Goal: Task Accomplishment & Management: Complete application form

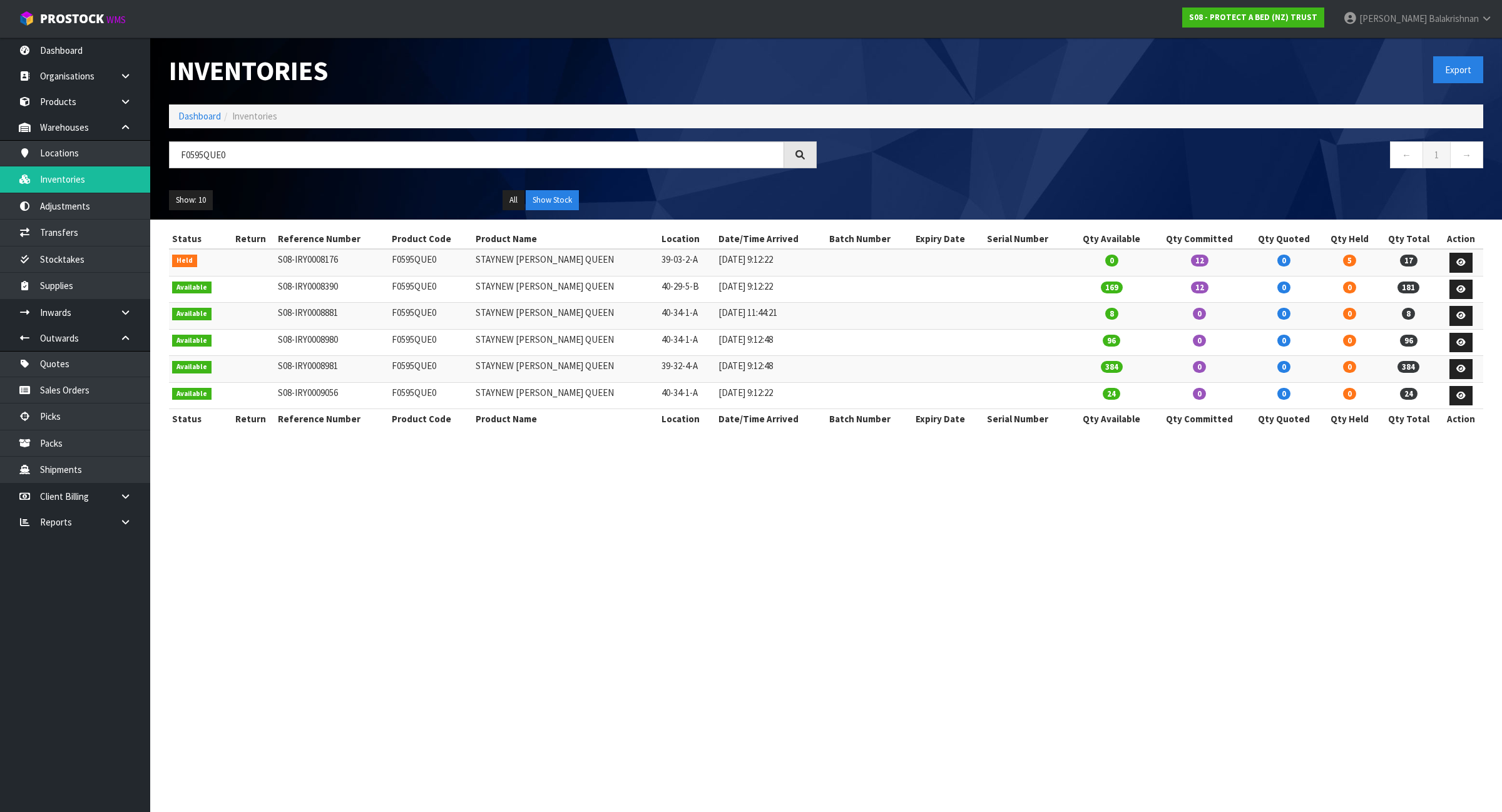
click at [272, 148] on input "F0595QUE0" at bounding box center [477, 154] width 616 height 27
type input "F"
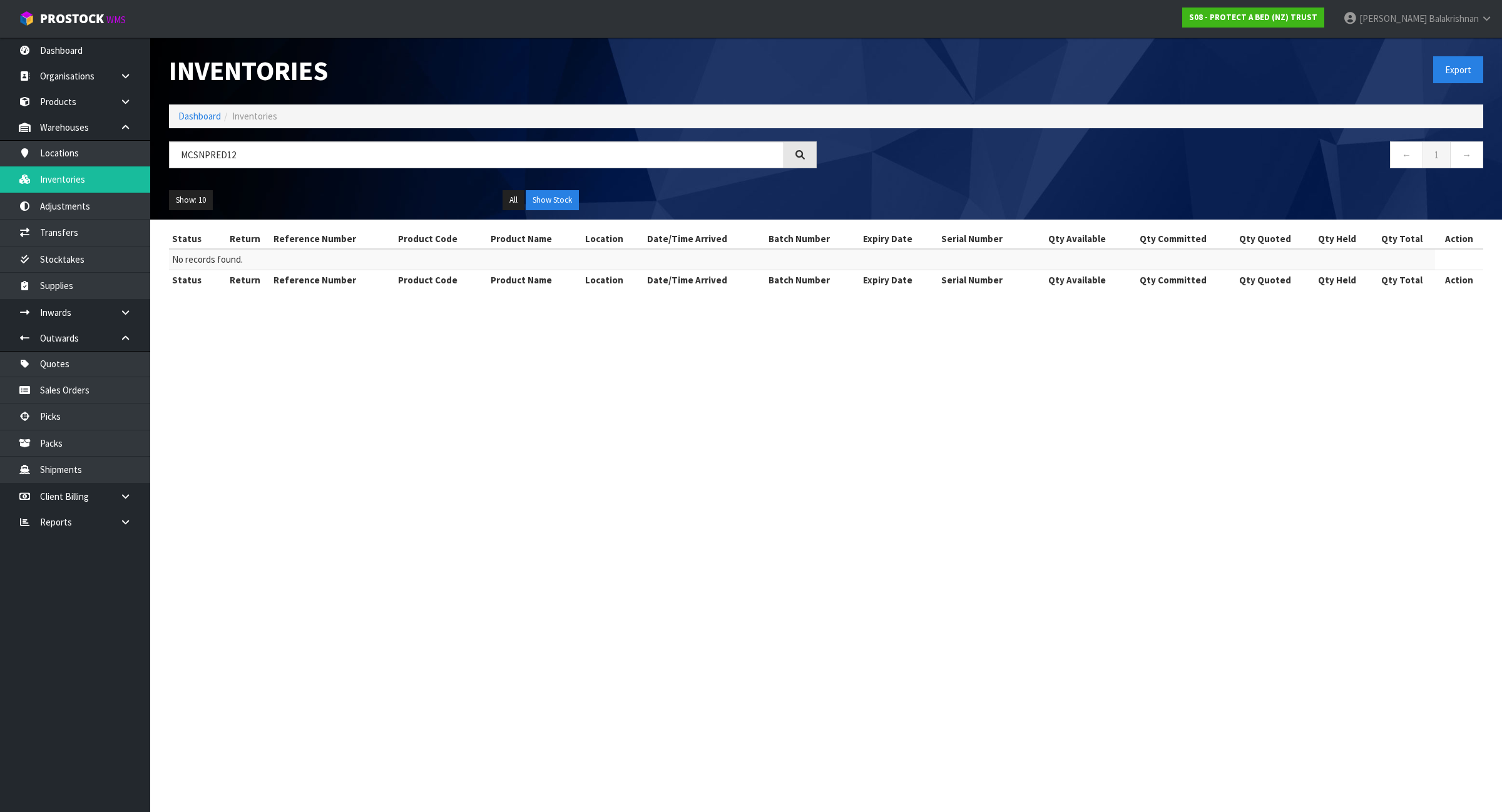
click at [223, 154] on input "MCSNPRED12" at bounding box center [477, 154] width 616 height 27
type input "MCSNPRED12"
click at [1324, 12] on link "S08 - PROTECT A BED (NZ) TRUST" at bounding box center [1253, 18] width 142 height 20
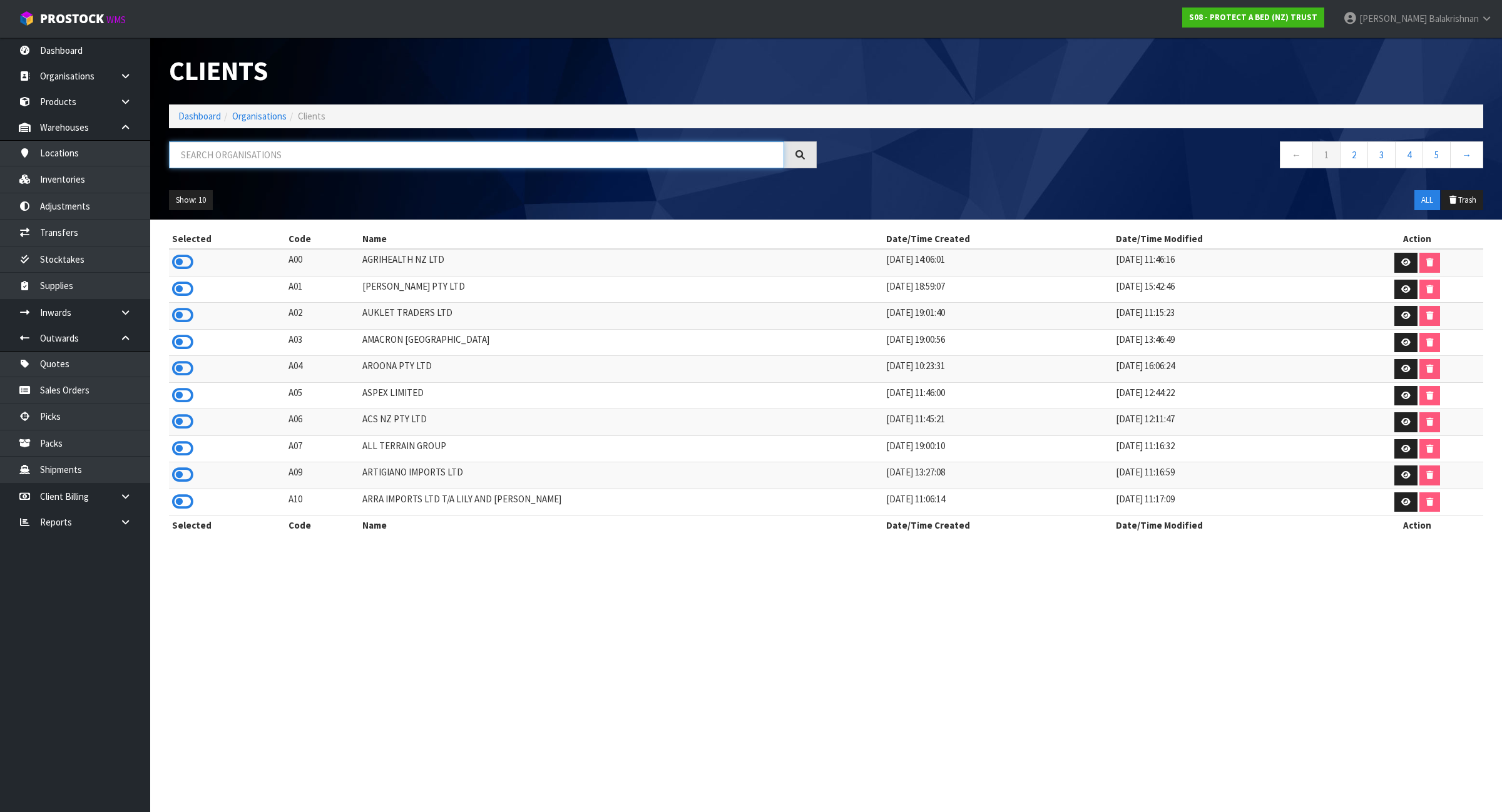
click at [211, 154] on input "text" at bounding box center [477, 154] width 616 height 27
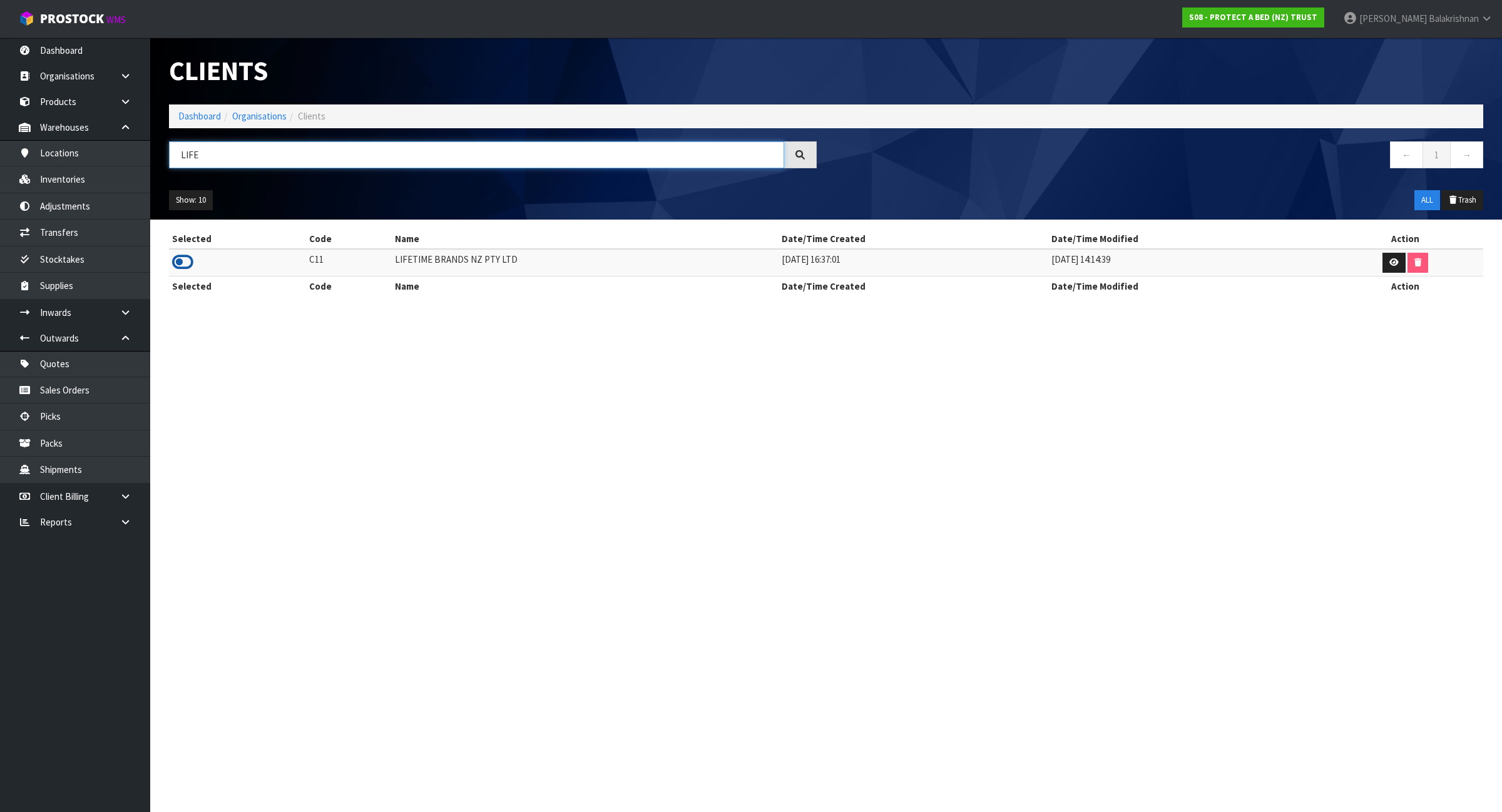
type input "LIFE"
click at [177, 264] on icon at bounding box center [183, 262] width 22 height 18
click at [97, 180] on link "Inventories" at bounding box center [75, 179] width 150 height 25
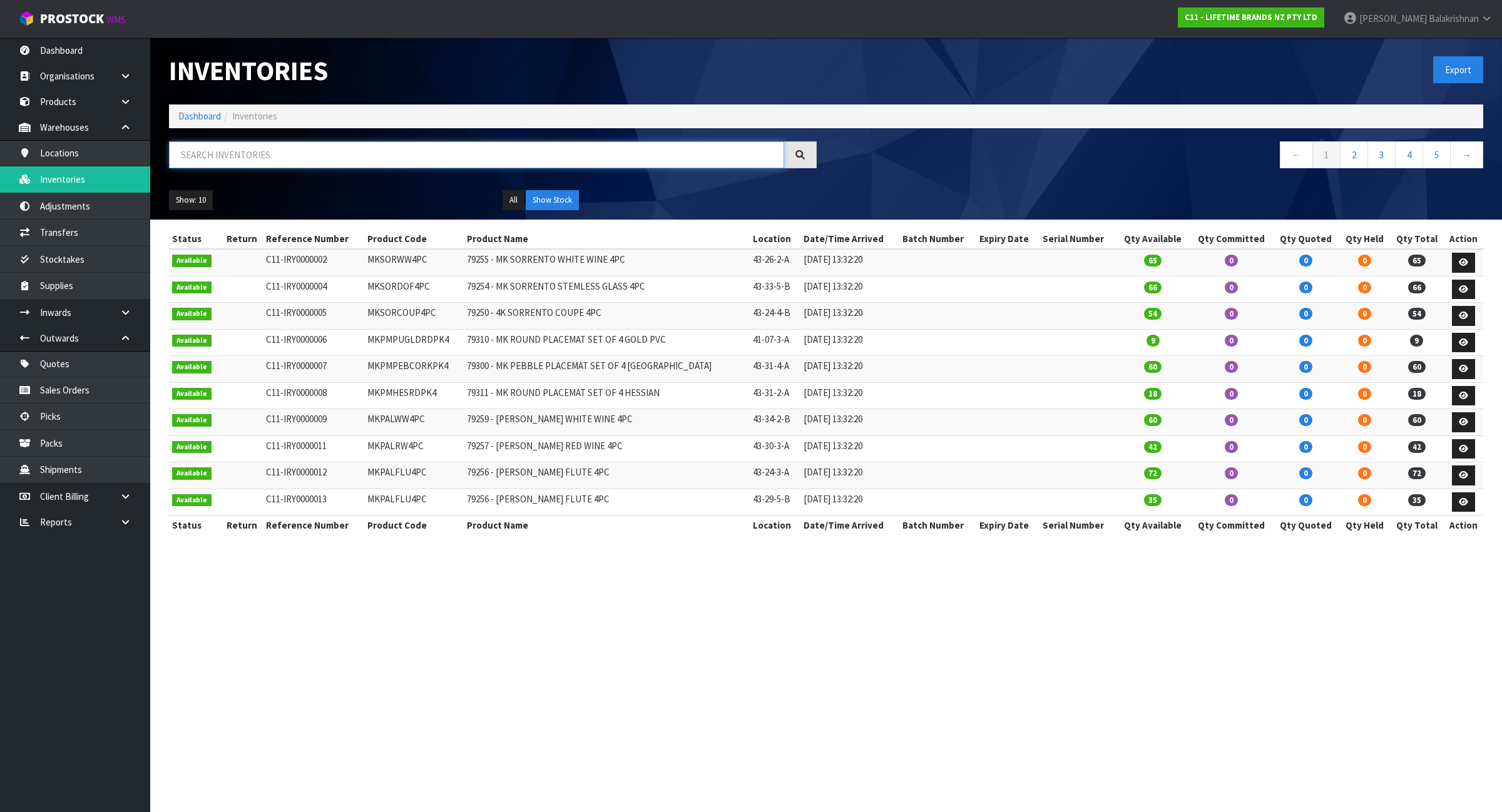
click at [281, 154] on input "text" at bounding box center [477, 154] width 616 height 27
paste input "MCSNPRED12"
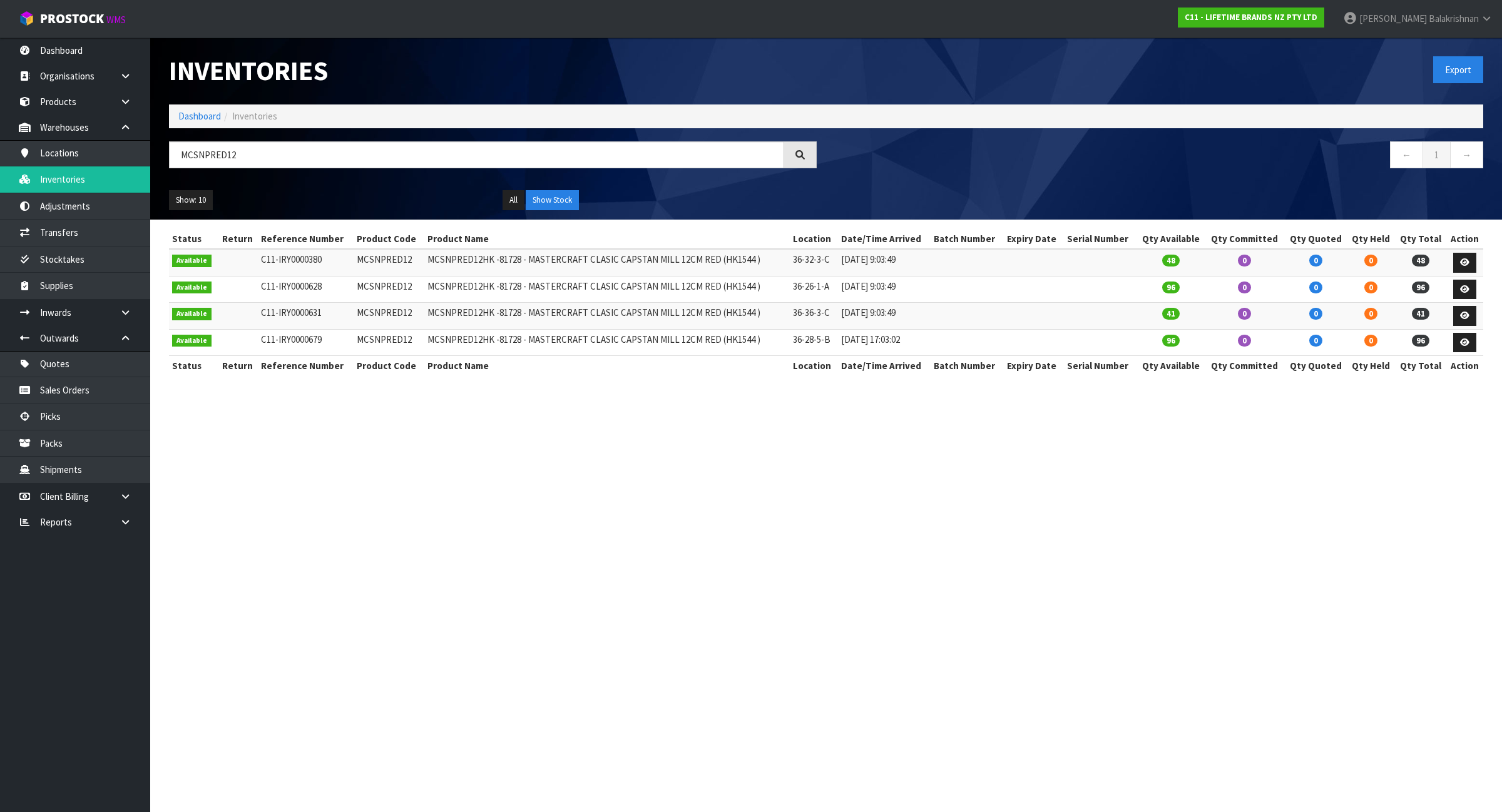
drag, startPoint x: 629, startPoint y: 479, endPoint x: 550, endPoint y: 498, distance: 81.3
click at [550, 498] on section "Inventories Export Dashboard Inventories MCSNPRED12 ← 1 → Show: 10 5 10 25 50 A…" at bounding box center [751, 406] width 1502 height 812
click at [264, 161] on input "MCSNPRED12" at bounding box center [477, 154] width 616 height 27
type input "M"
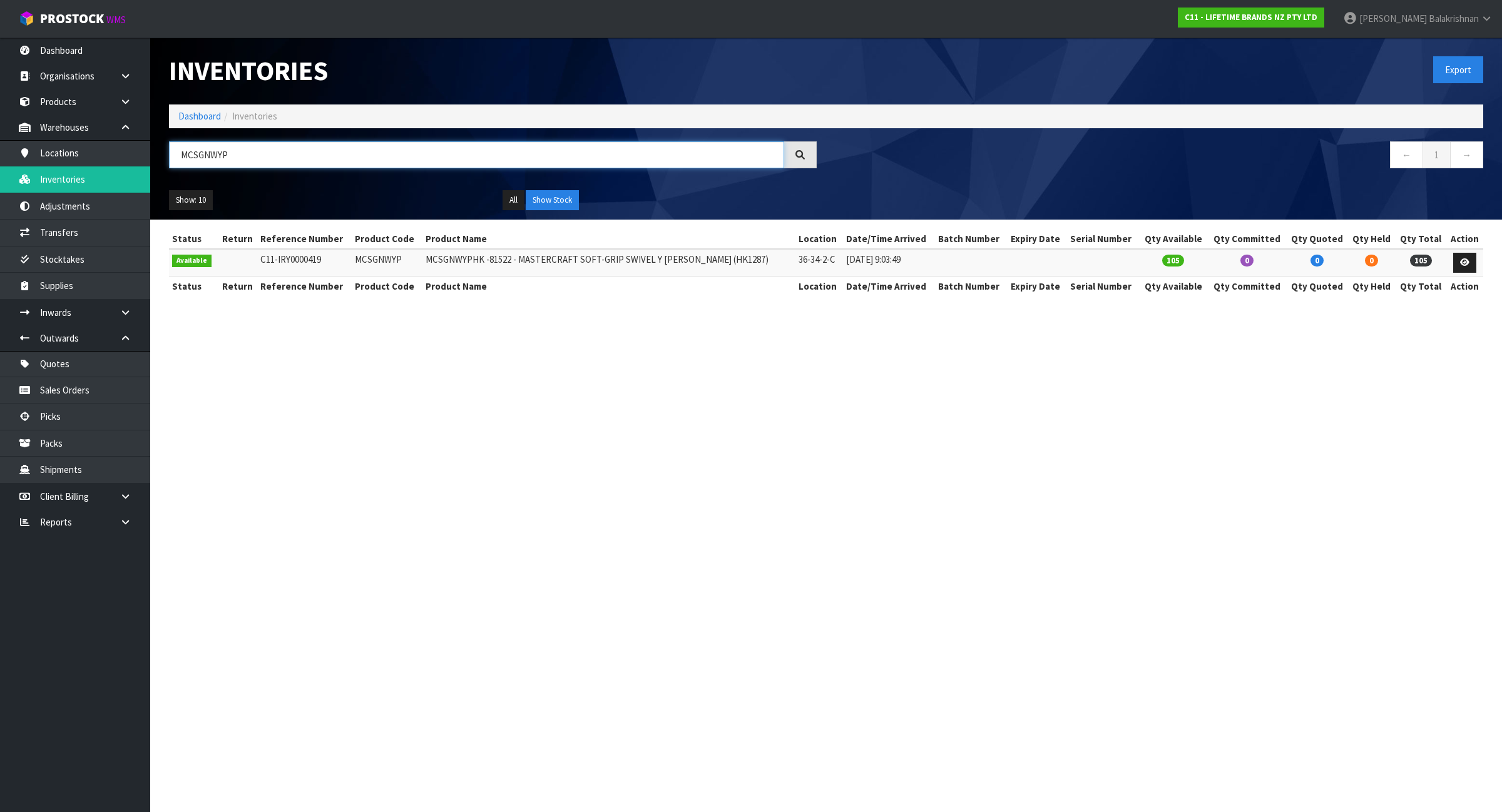
click at [234, 147] on input "MCSGNWYP" at bounding box center [477, 154] width 616 height 27
type input "M"
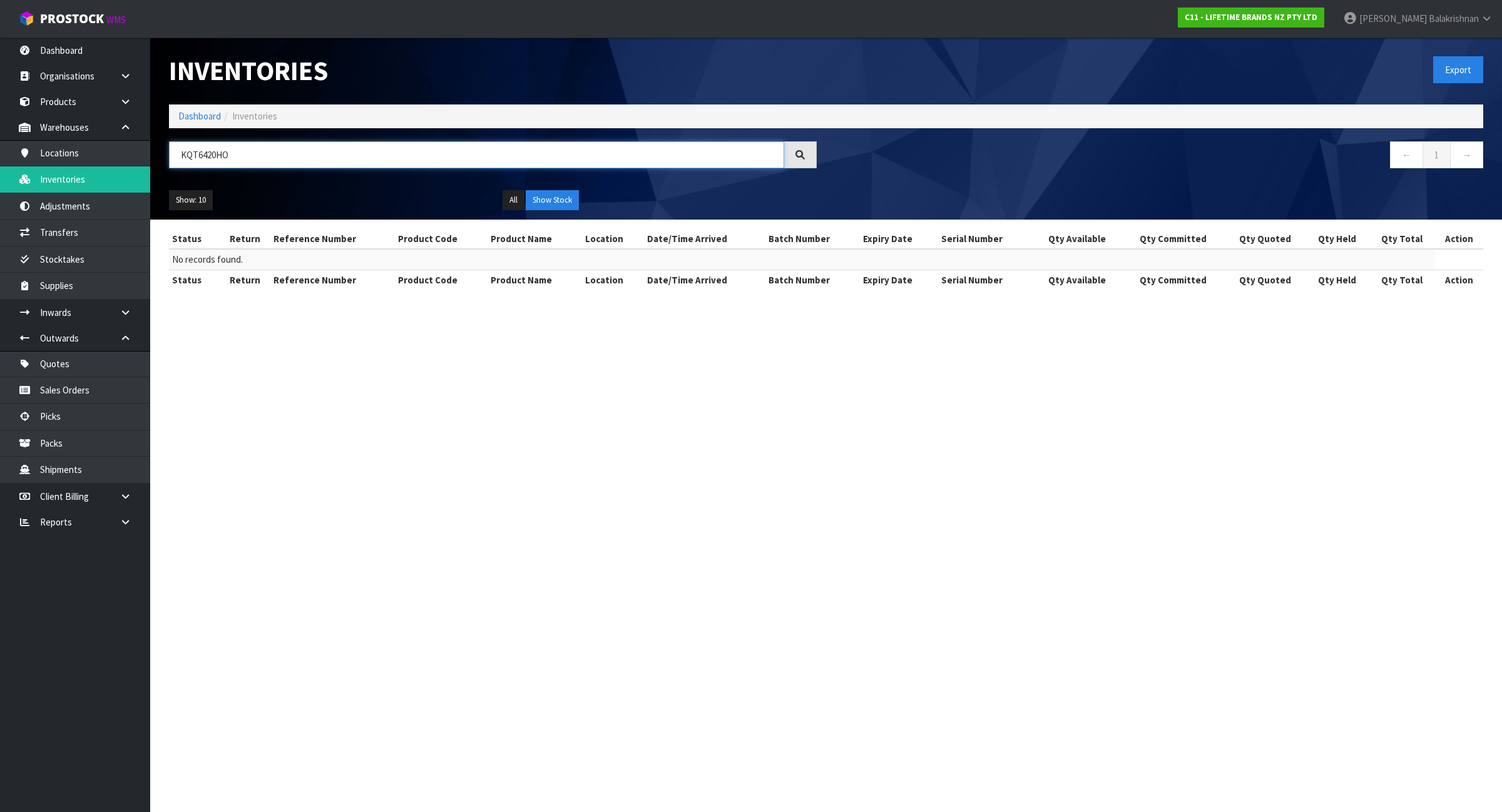
click at [214, 154] on input "KQT6420HO" at bounding box center [477, 154] width 616 height 27
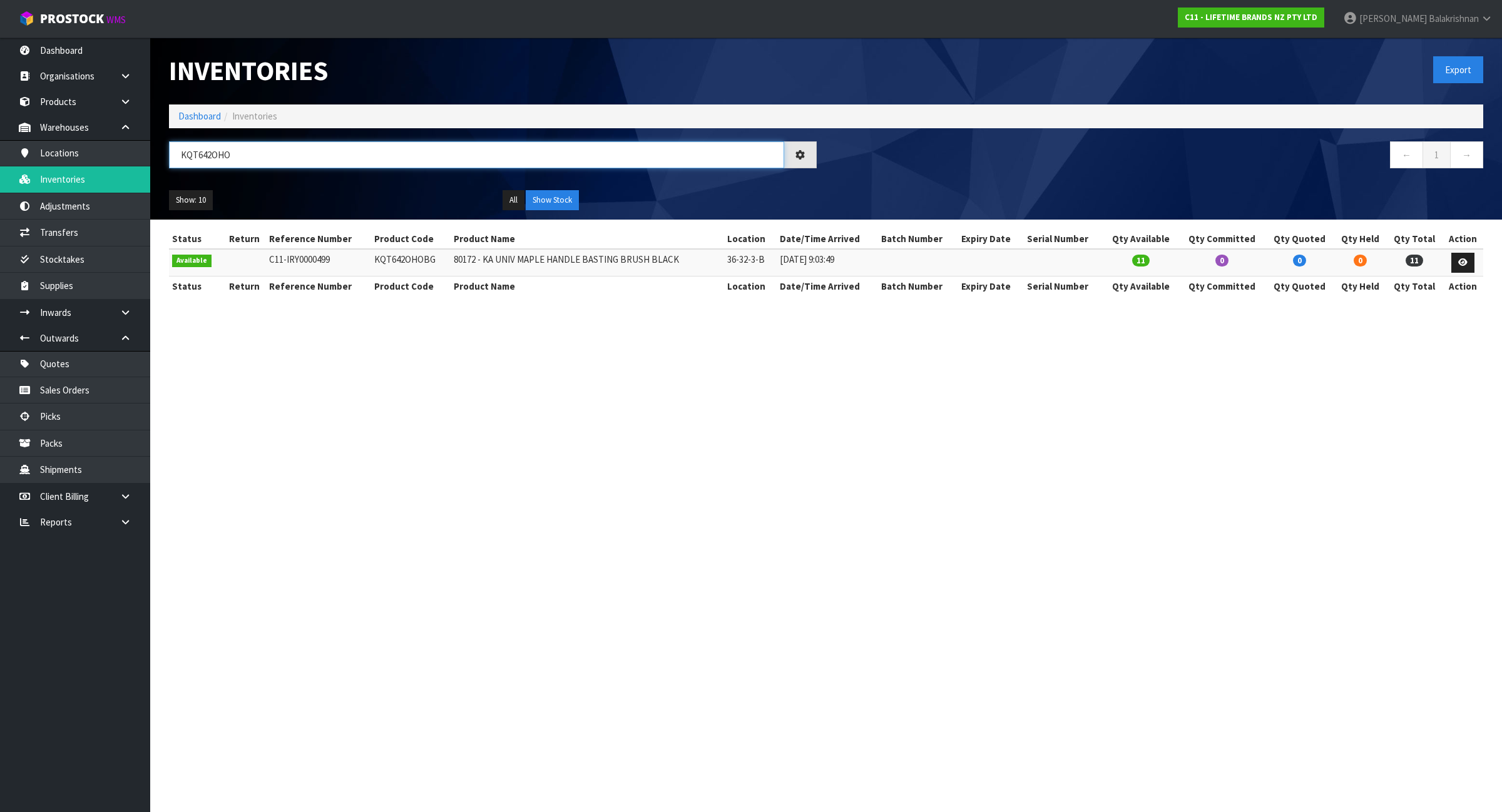
type input "KQT642OHO"
click at [192, 111] on link "Dashboard" at bounding box center [199, 115] width 42 height 12
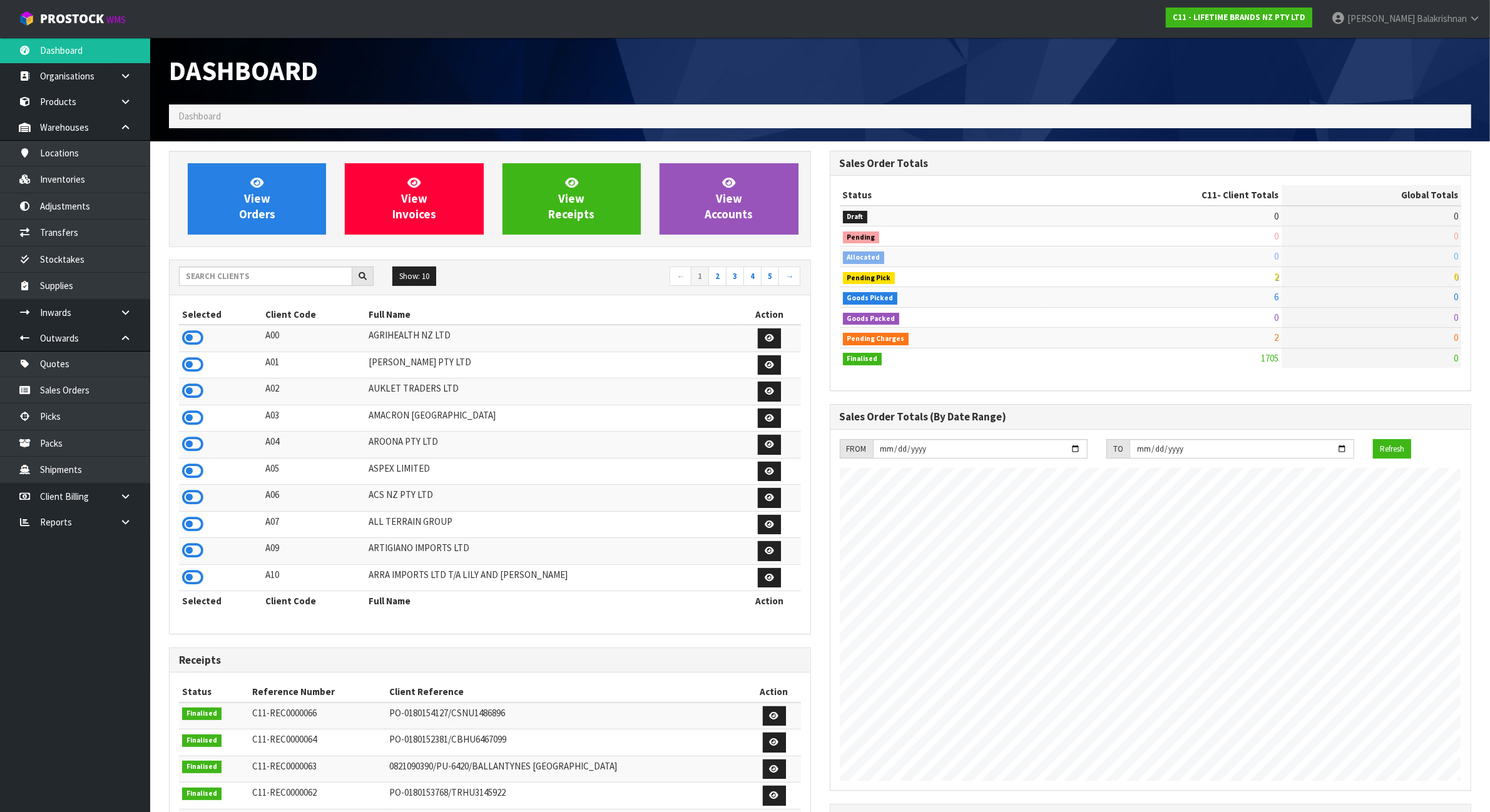
scroll to position [952, 660]
click at [320, 279] on input "text" at bounding box center [266, 276] width 174 height 19
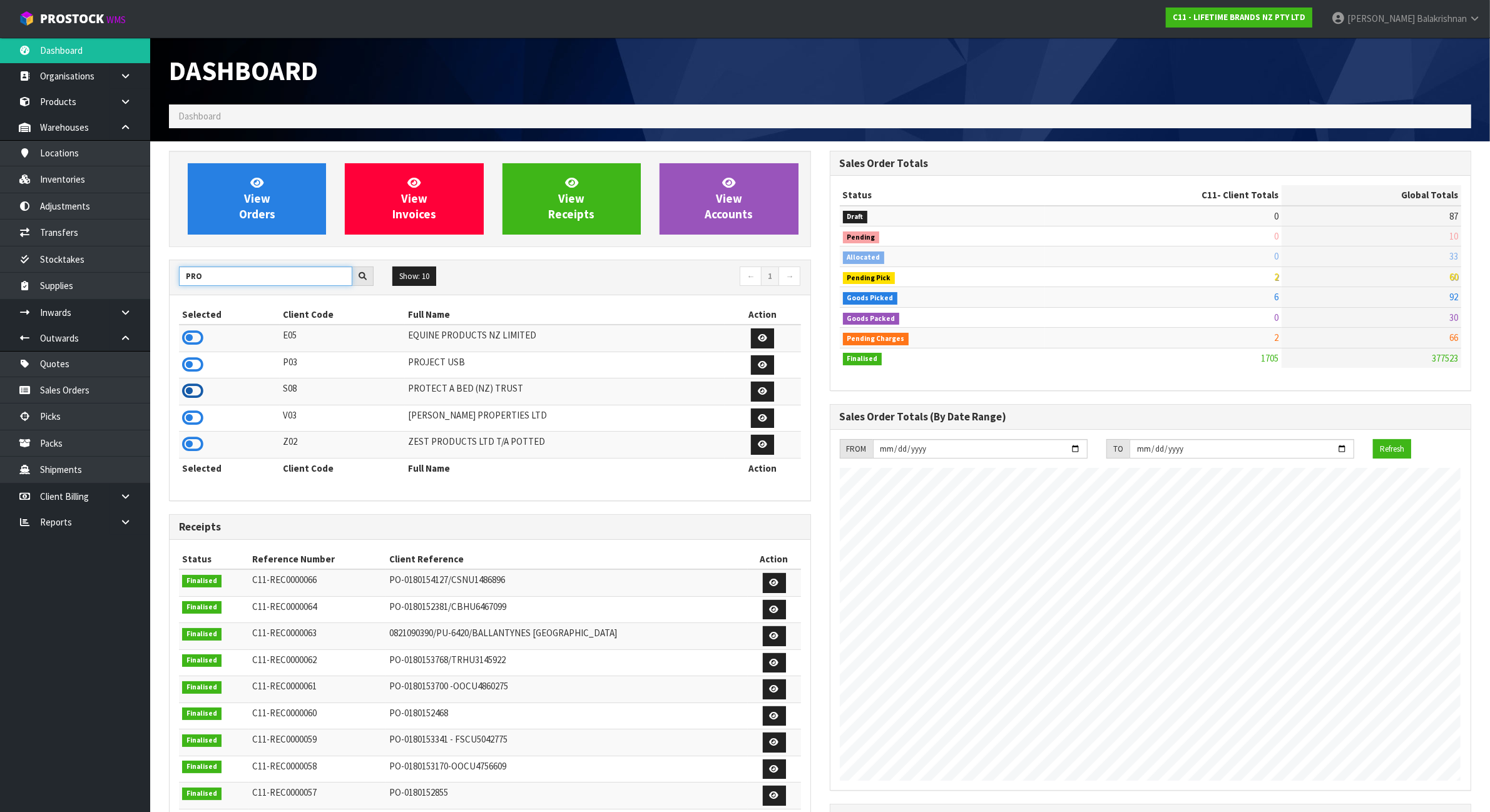
type input "PRO"
drag, startPoint x: 199, startPoint y: 399, endPoint x: 191, endPoint y: 394, distance: 9.4
click at [197, 399] on icon at bounding box center [193, 391] width 22 height 18
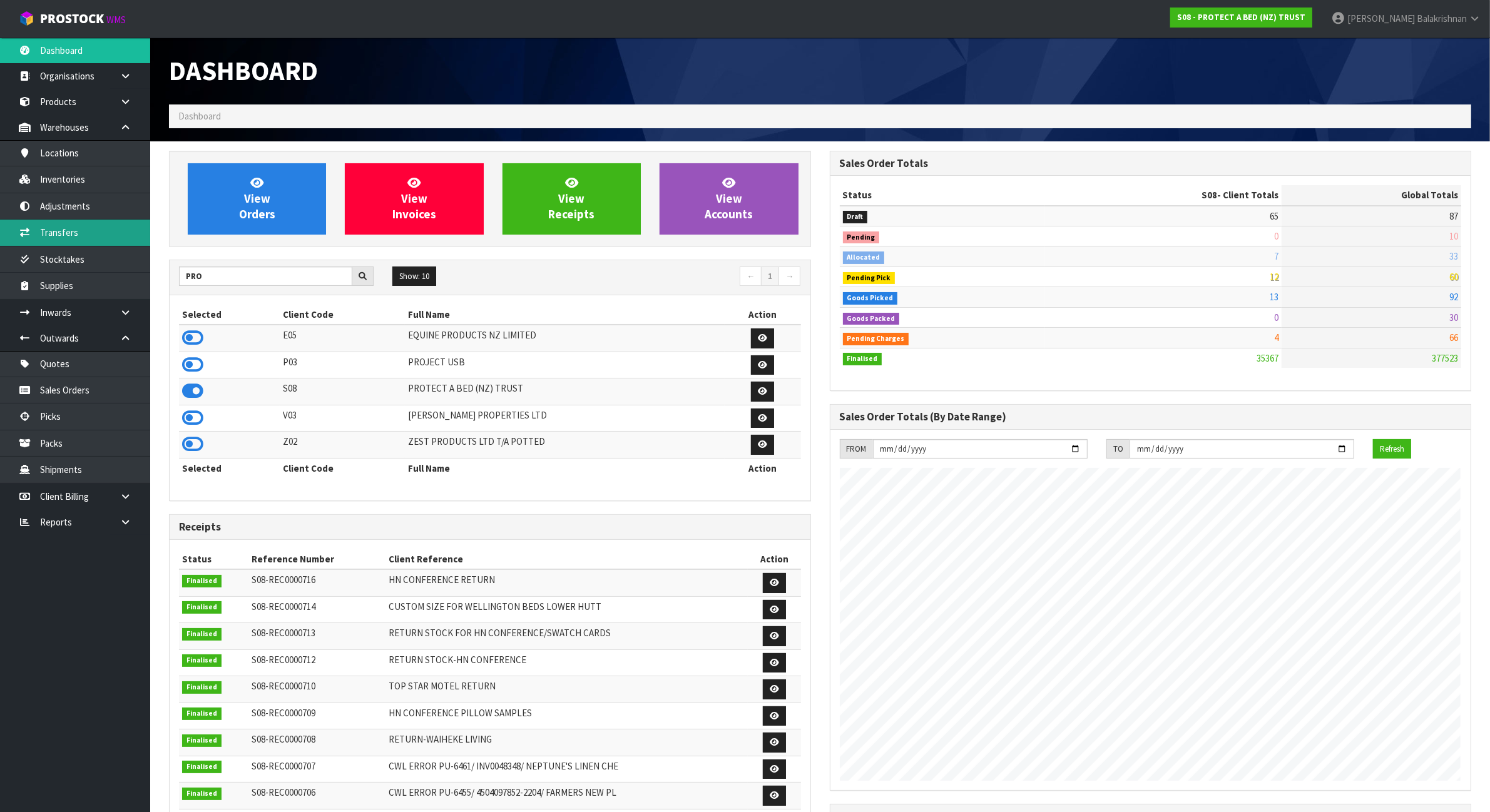
click at [92, 241] on link "Transfers" at bounding box center [75, 232] width 150 height 25
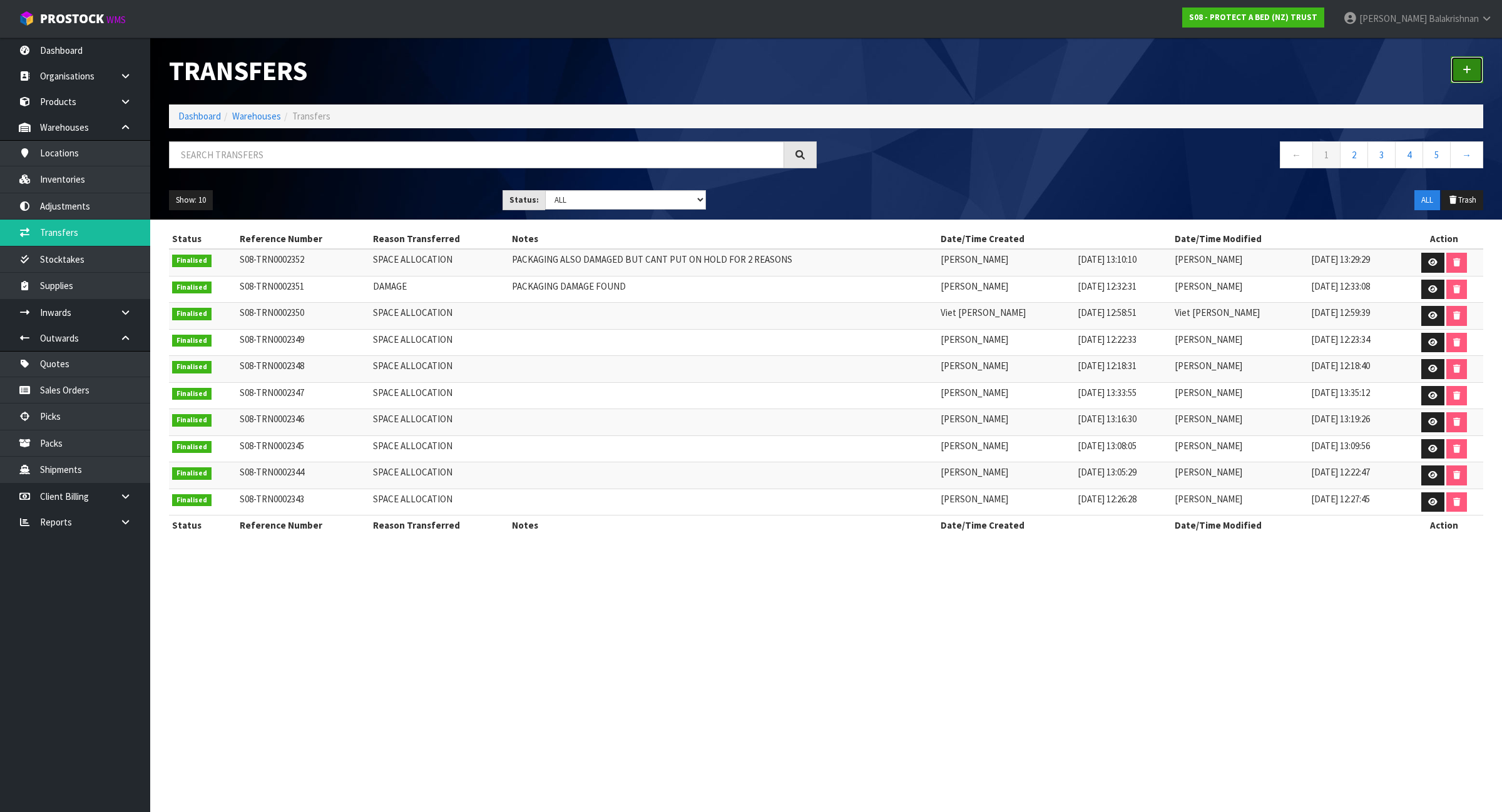
click at [1470, 65] on icon at bounding box center [1467, 70] width 8 height 9
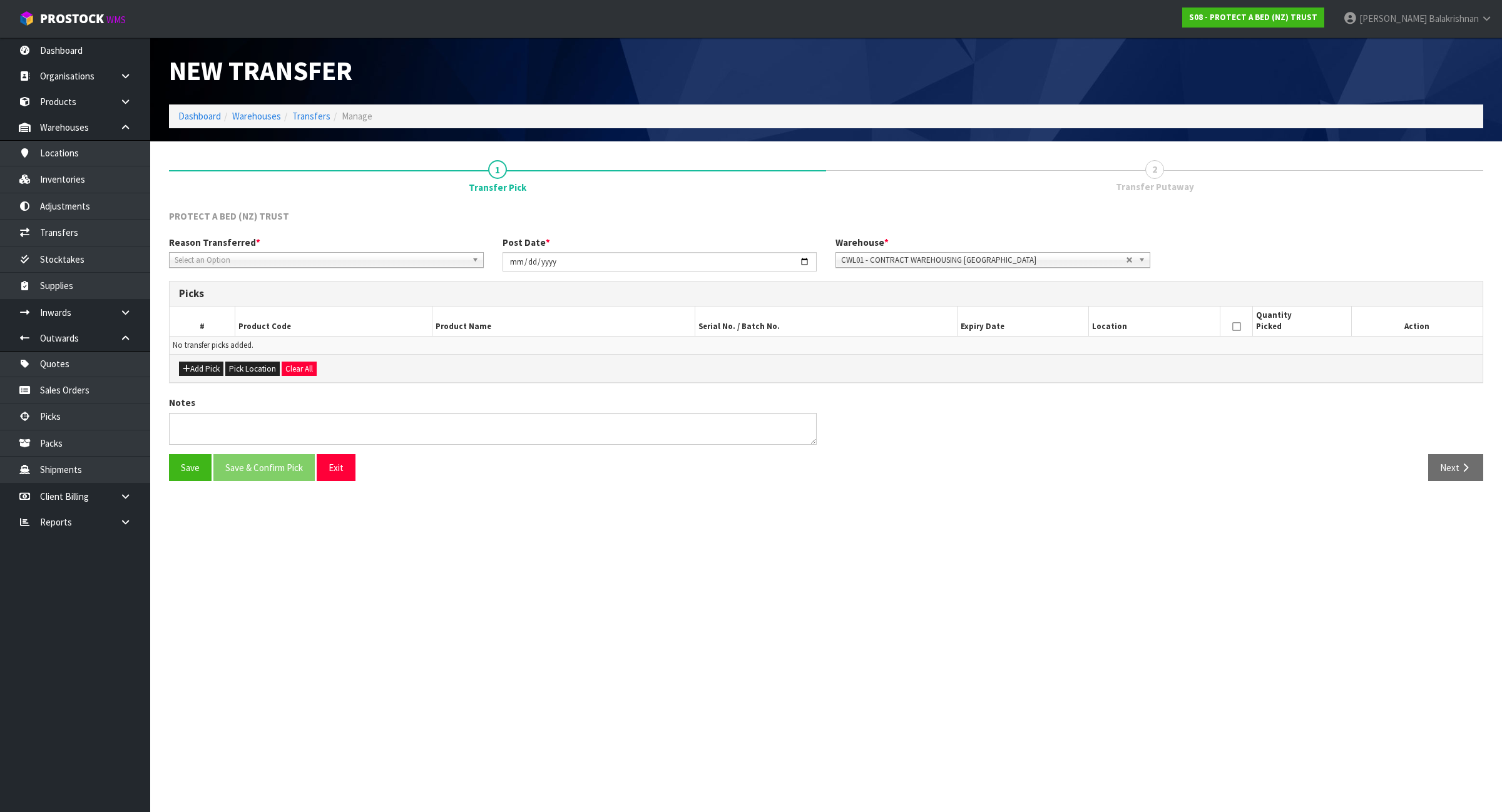
click at [186, 257] on span "Select an Option" at bounding box center [321, 260] width 292 height 15
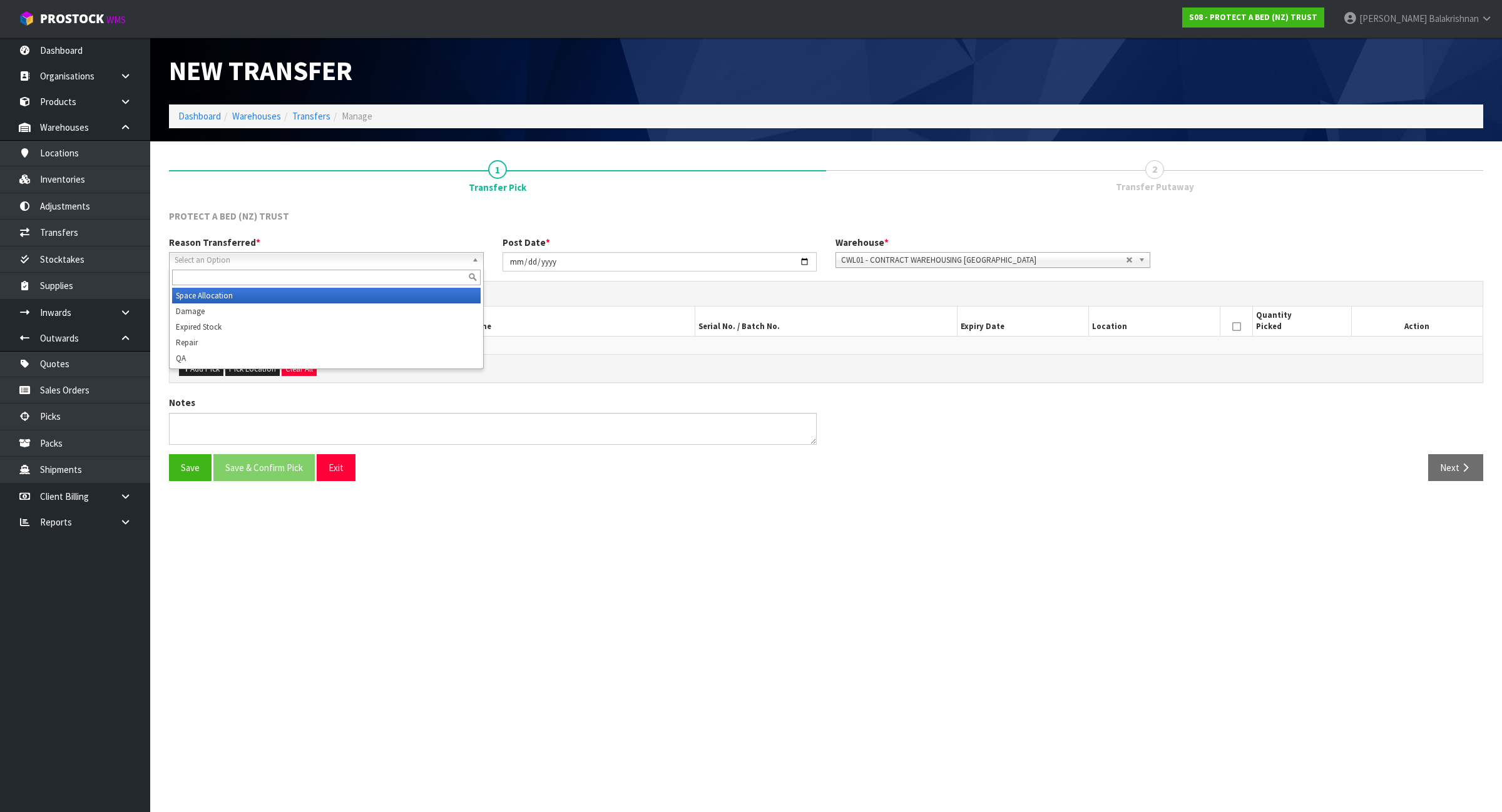
click at [208, 295] on li "Space Allocation" at bounding box center [326, 296] width 308 height 15
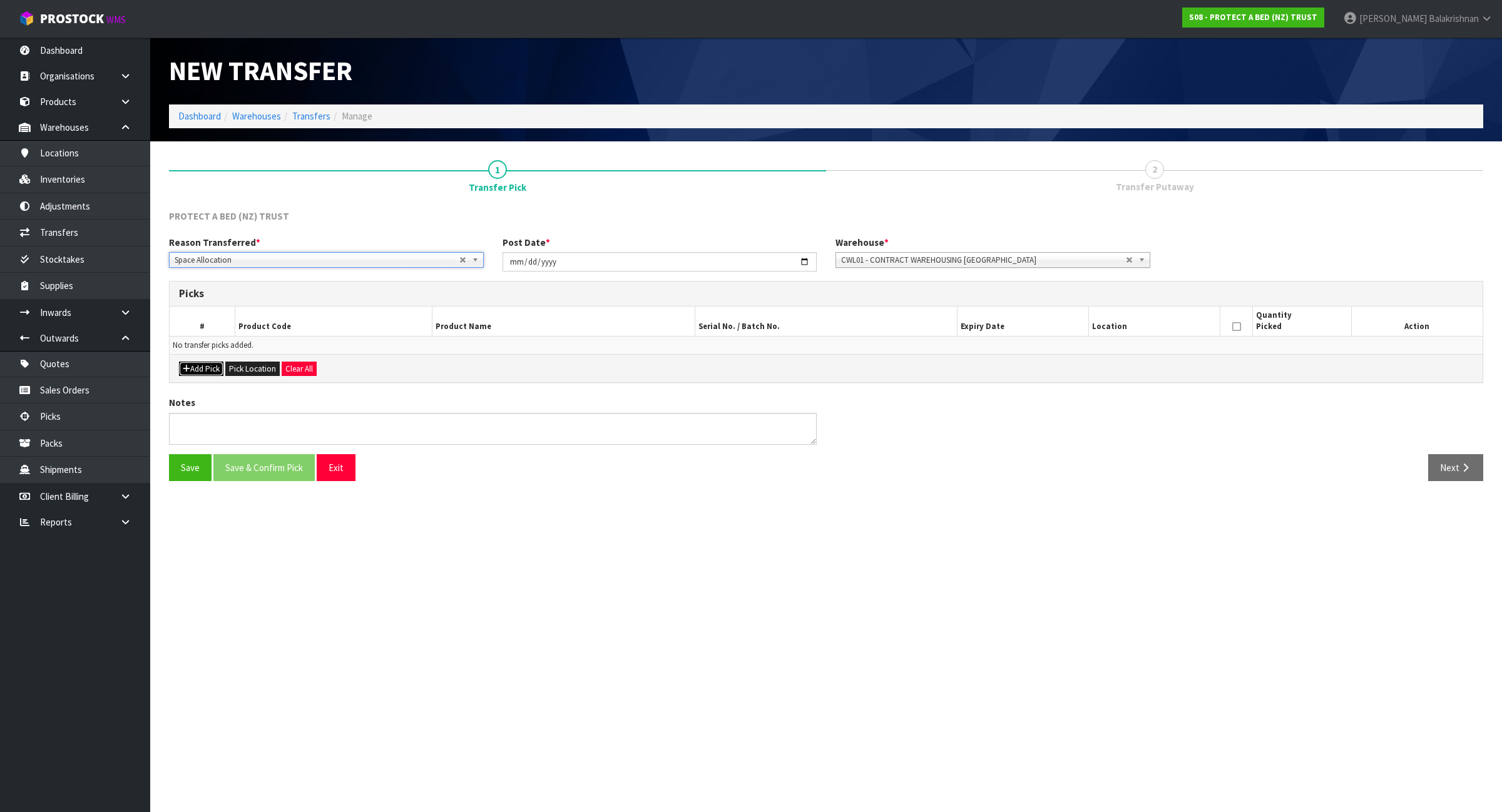
click at [214, 376] on button "Add Pick" at bounding box center [201, 370] width 45 height 15
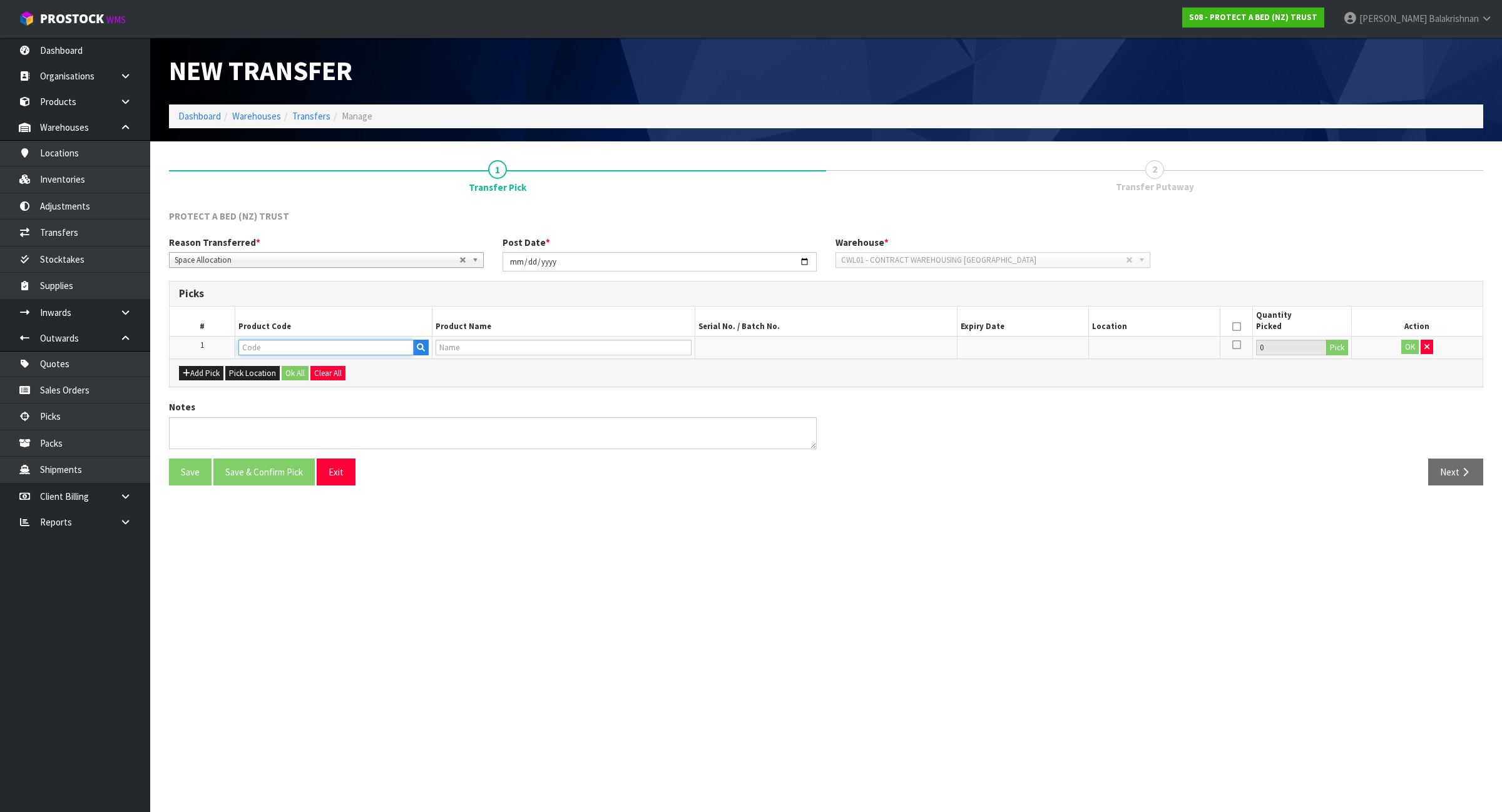
click at [261, 351] on input "text" at bounding box center [326, 347] width 175 height 15
type input "F0595QUE"
click at [291, 376] on link "F0595QUE 0" at bounding box center [289, 369] width 99 height 17
type input "F0595QUE0"
type input "STAYNEW TERRY BXD QUEEN"
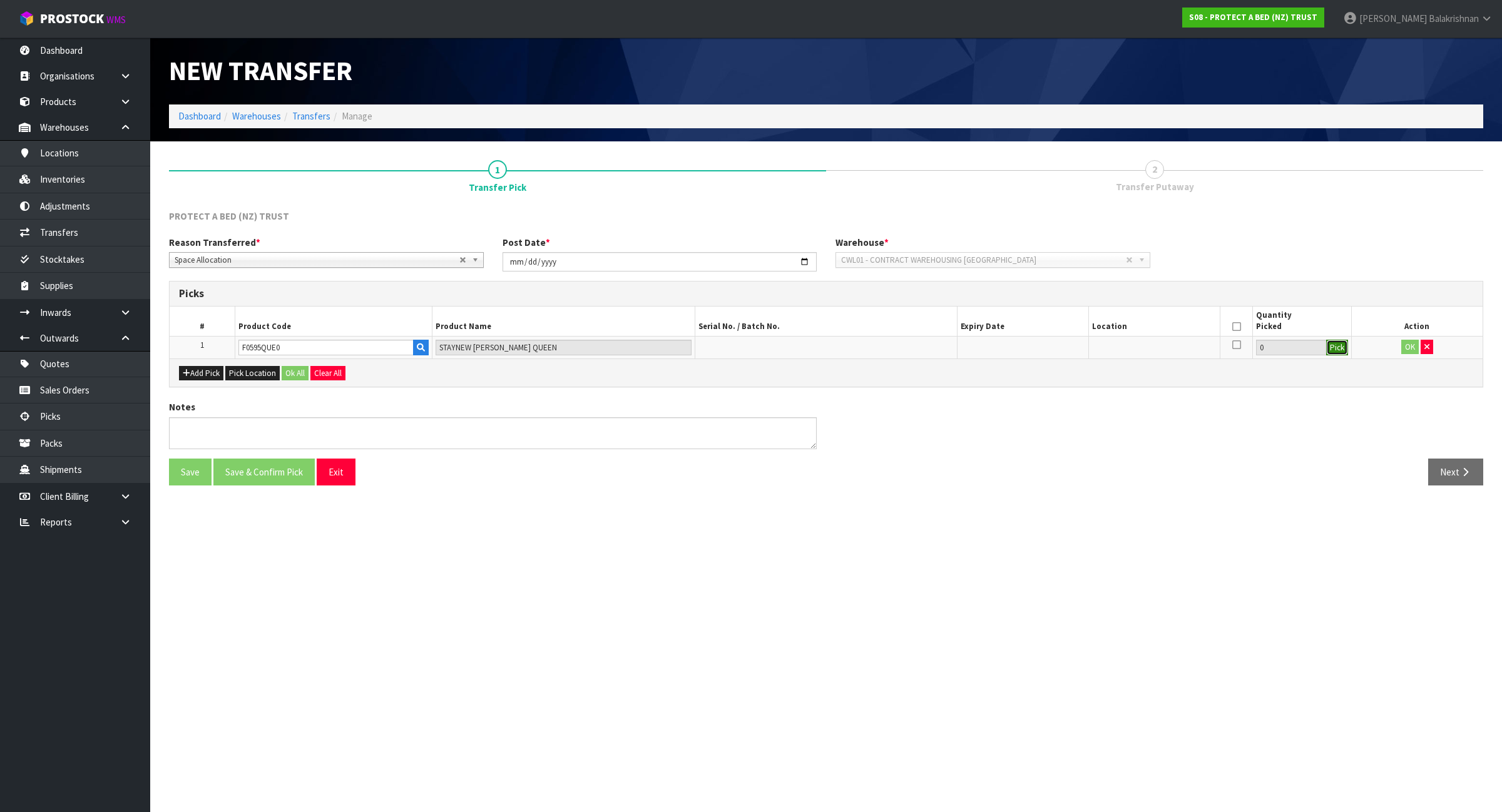
click at [1334, 347] on button "Pick" at bounding box center [1338, 347] width 22 height 16
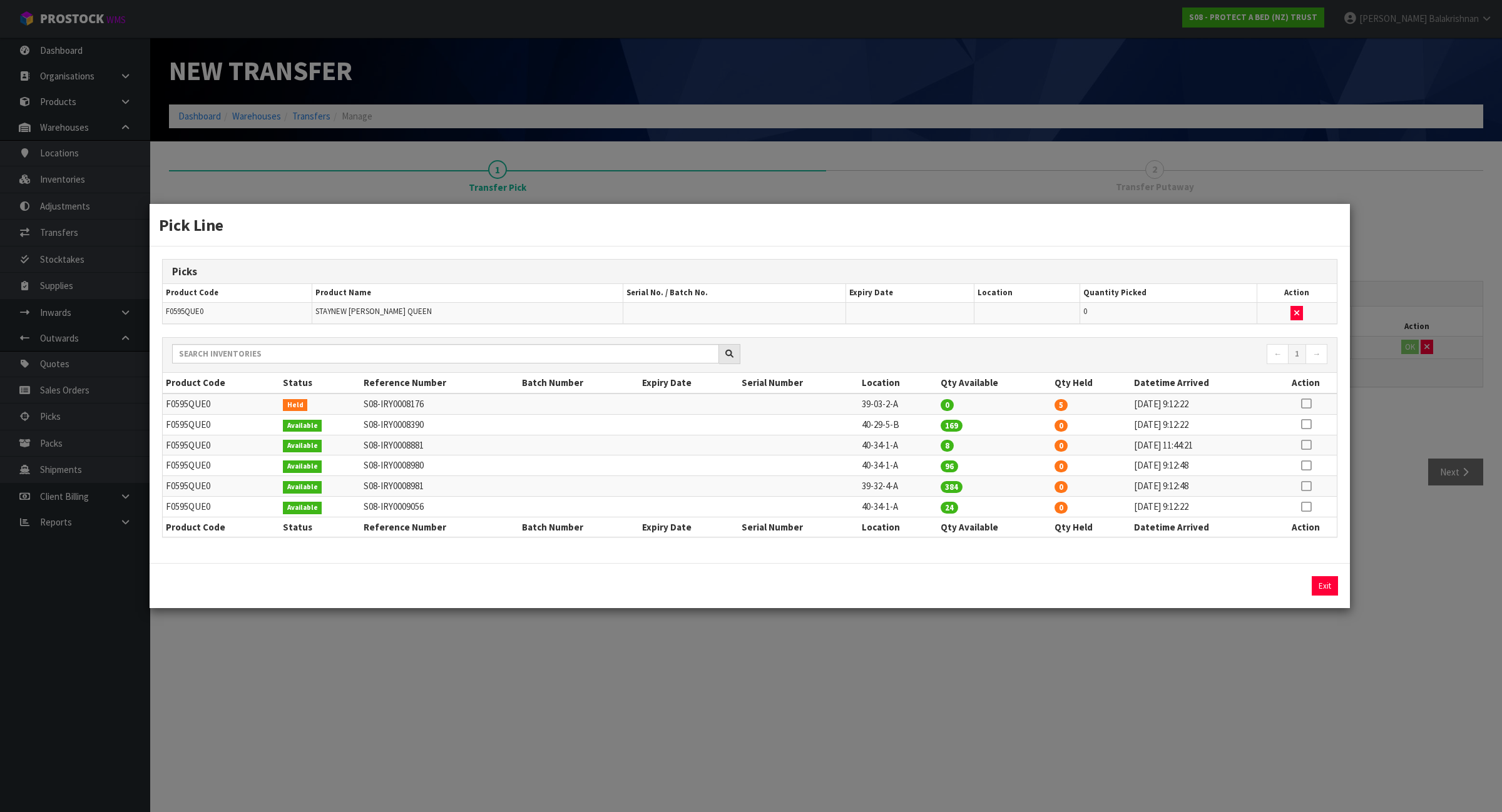
click at [1310, 403] on icon at bounding box center [1306, 403] width 10 height 1
click at [1287, 589] on button "Assign Pick" at bounding box center [1282, 585] width 52 height 19
type input "5"
click at [862, 430] on td "40-29-5-B" at bounding box center [898, 424] width 79 height 21
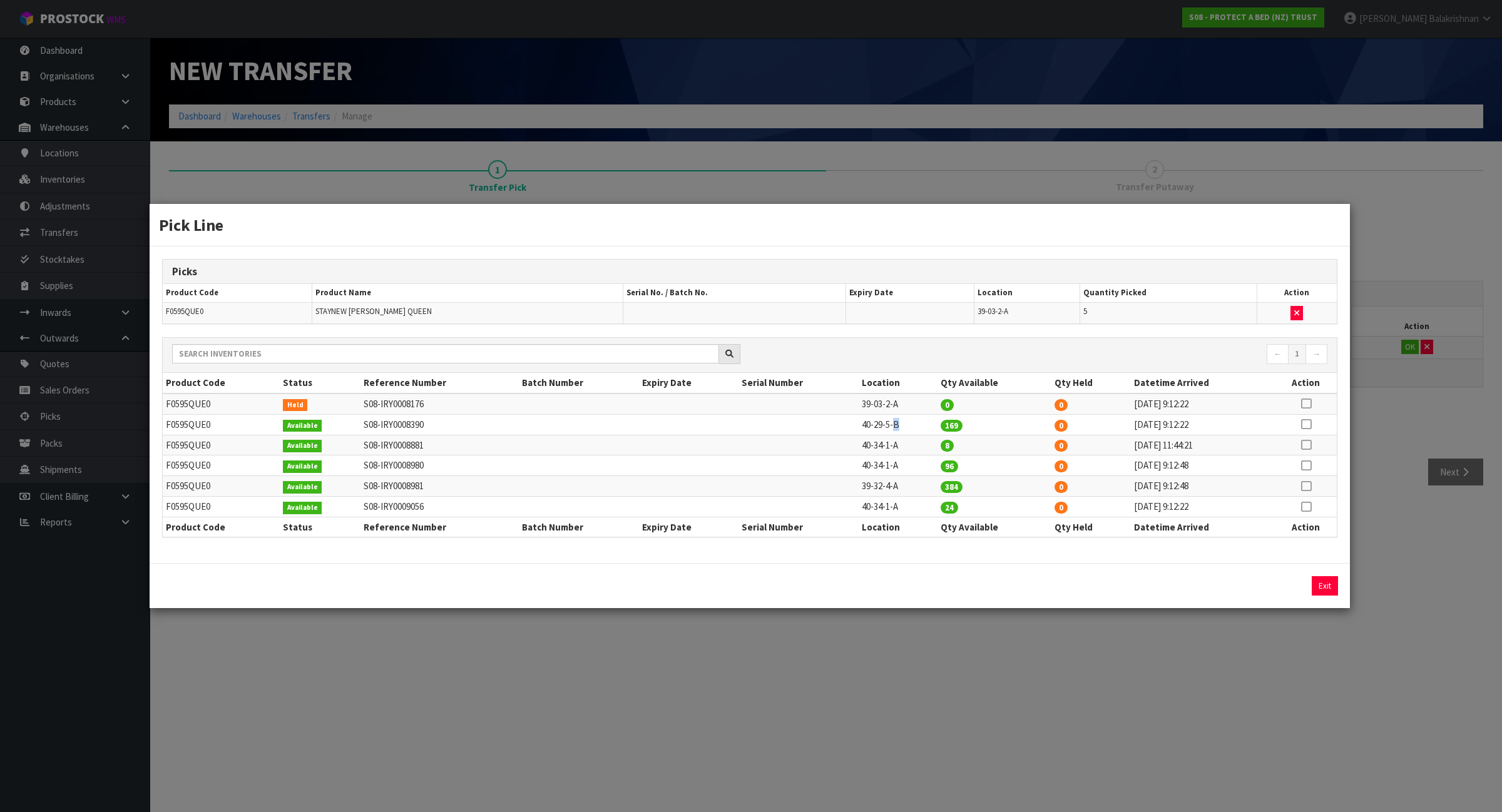
click at [862, 430] on td "40-29-5-B" at bounding box center [898, 424] width 79 height 21
copy tr "40-29-5-B"
click at [1318, 658] on div "Pick Line Picks Product Code Product Name Serial No. / Batch No. Expiry Date Lo…" at bounding box center [751, 406] width 1502 height 812
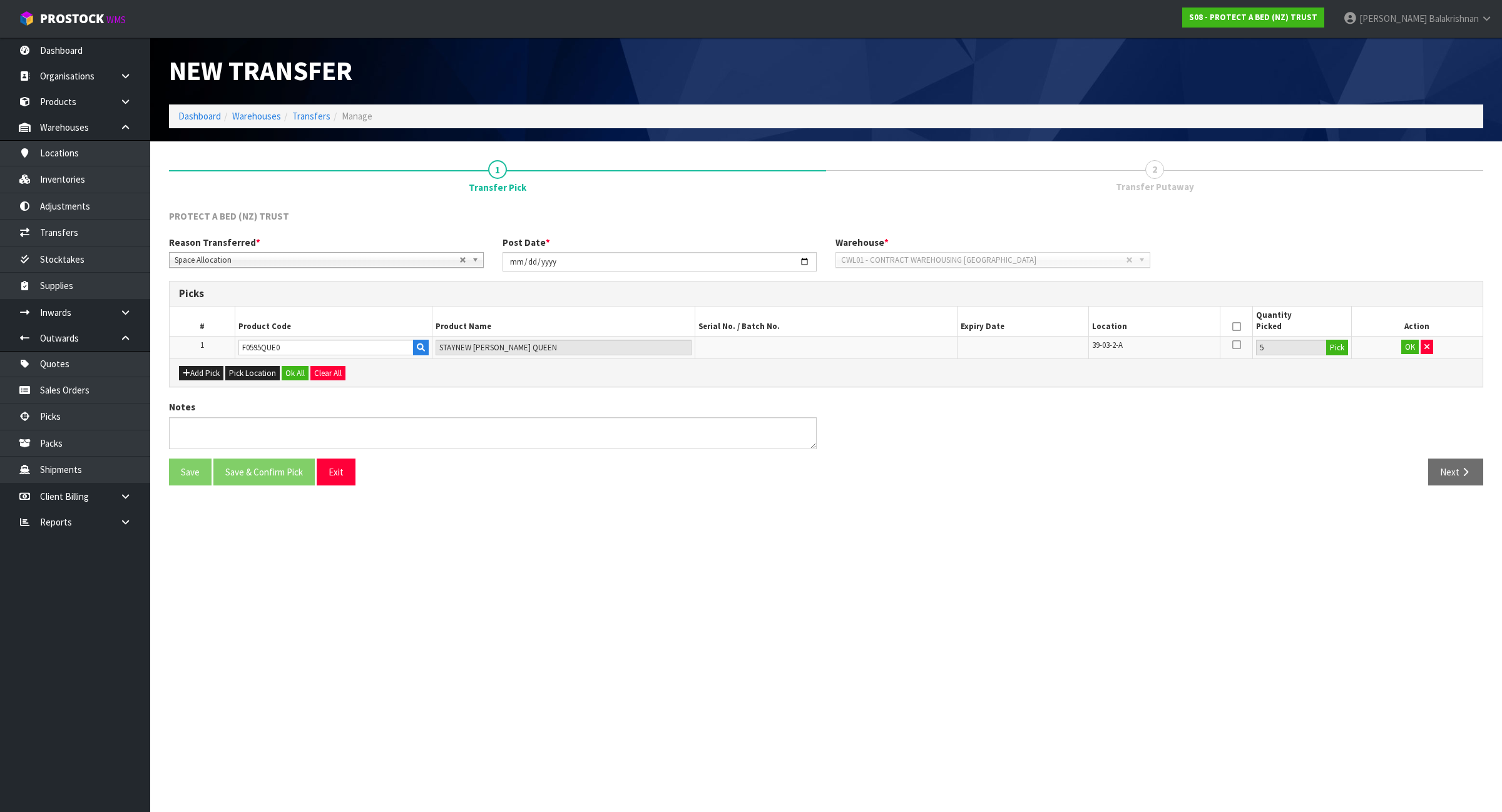
click at [1237, 327] on icon at bounding box center [1236, 326] width 8 height 1
click at [1406, 346] on button "OK" at bounding box center [1410, 347] width 18 height 15
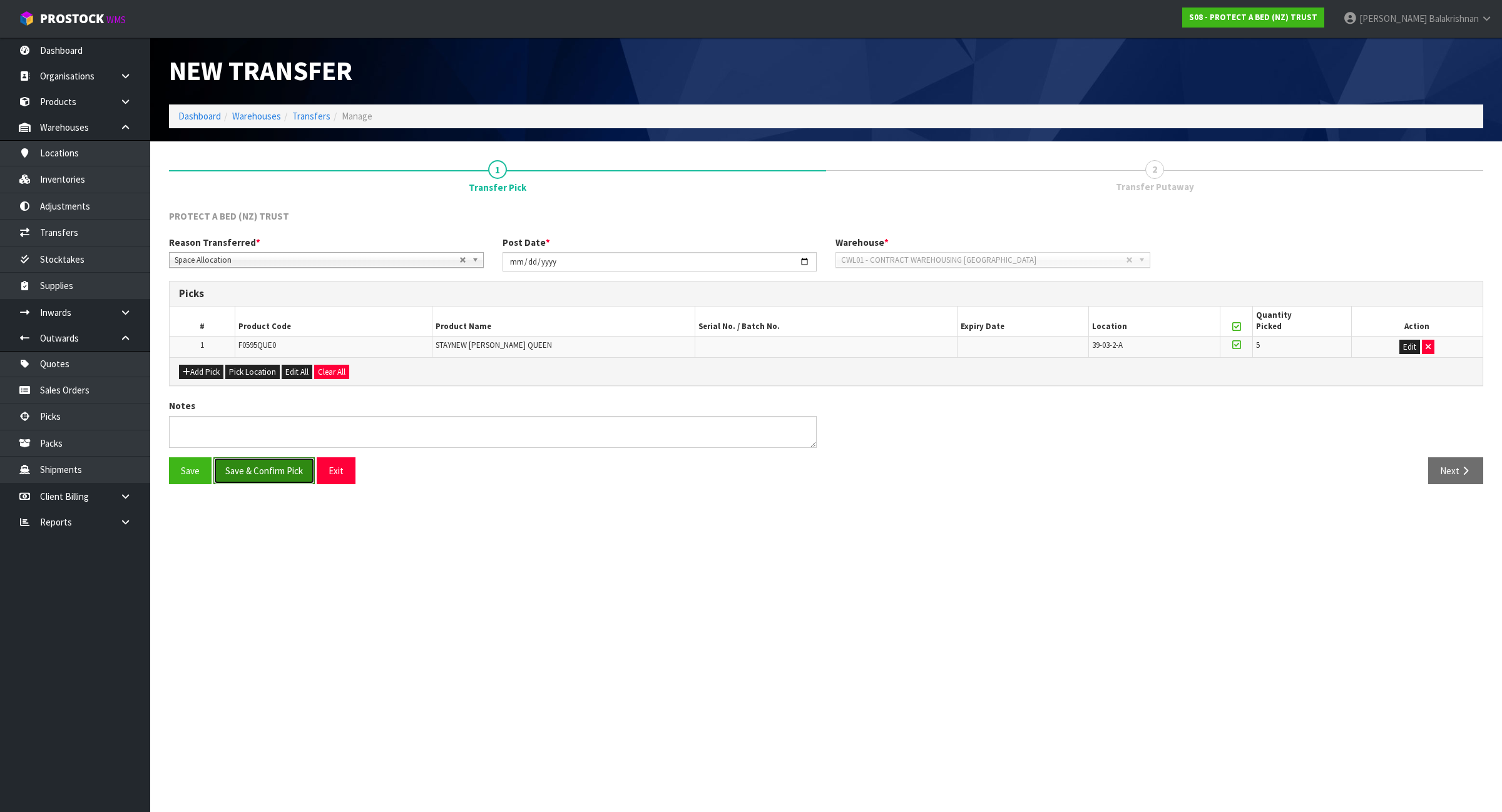
click at [289, 477] on button "Save & Confirm Pick" at bounding box center [264, 470] width 101 height 27
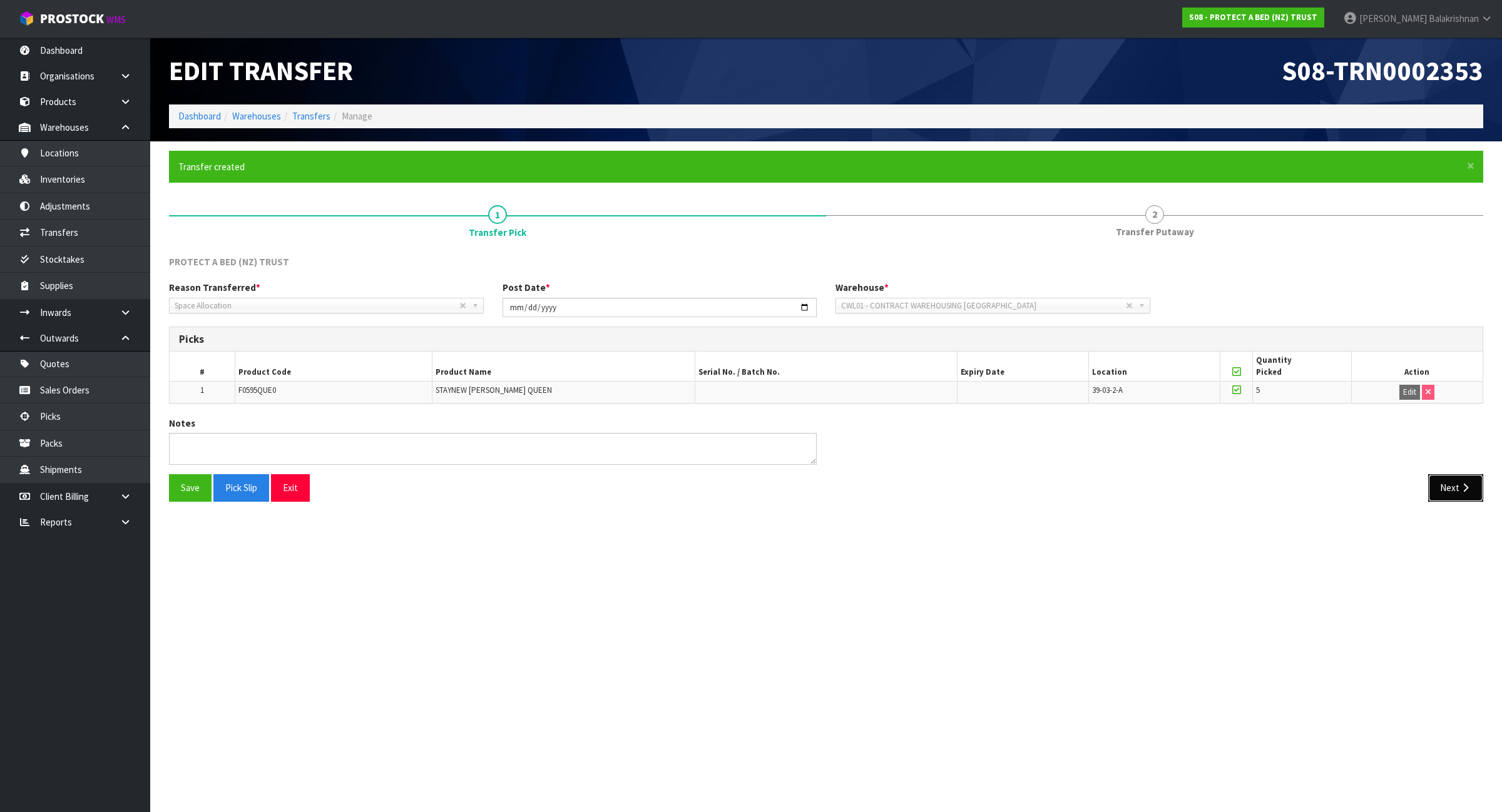
click at [1471, 495] on button "Next" at bounding box center [1456, 487] width 55 height 27
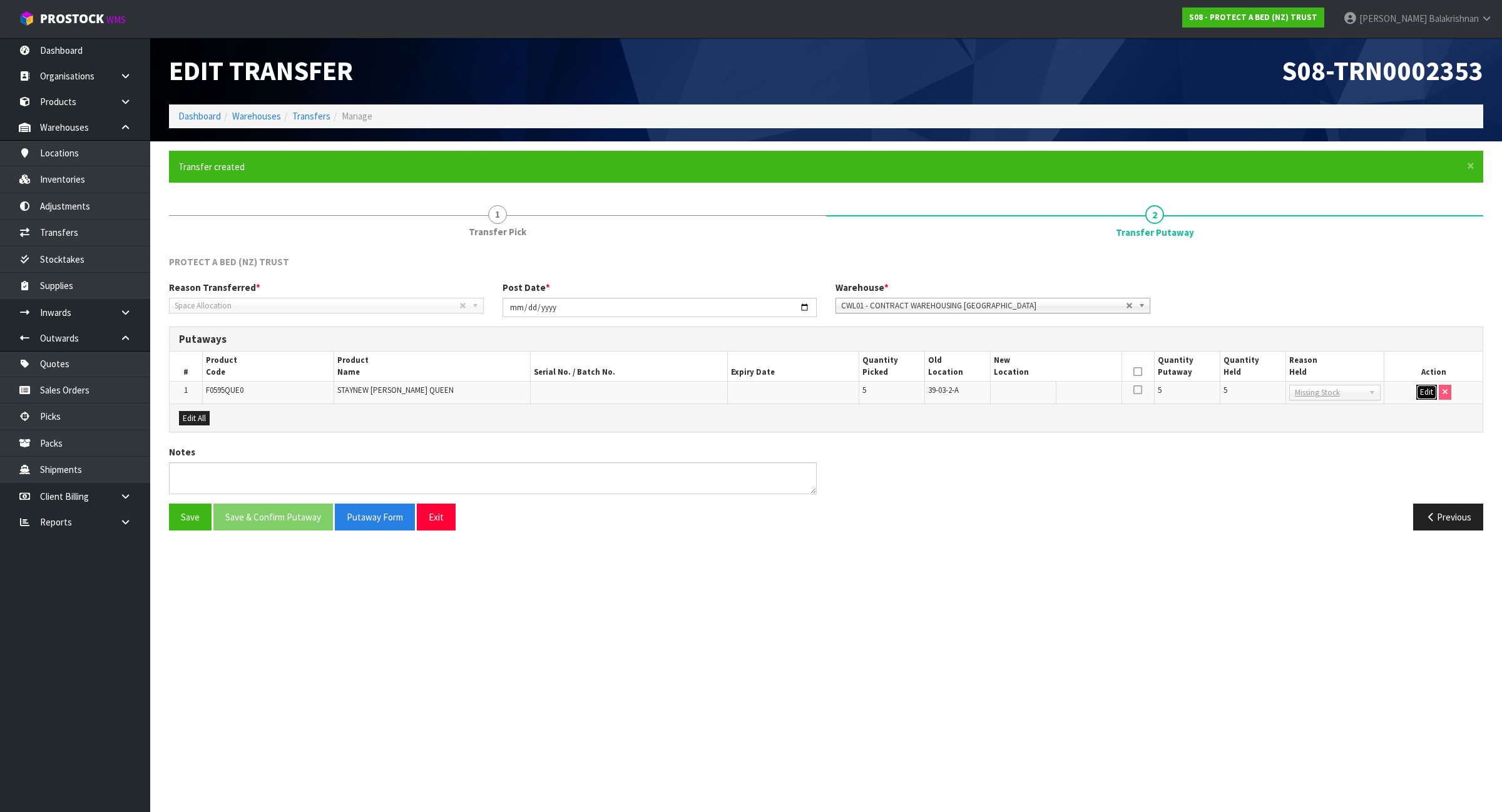
click at [1428, 393] on button "Edit" at bounding box center [1427, 393] width 21 height 15
click at [1011, 395] on input "text" at bounding box center [1048, 393] width 110 height 15
paste input "40-29-5-B"
type input "40-29-5-B"
click at [1230, 393] on input "5" at bounding box center [1253, 393] width 59 height 15
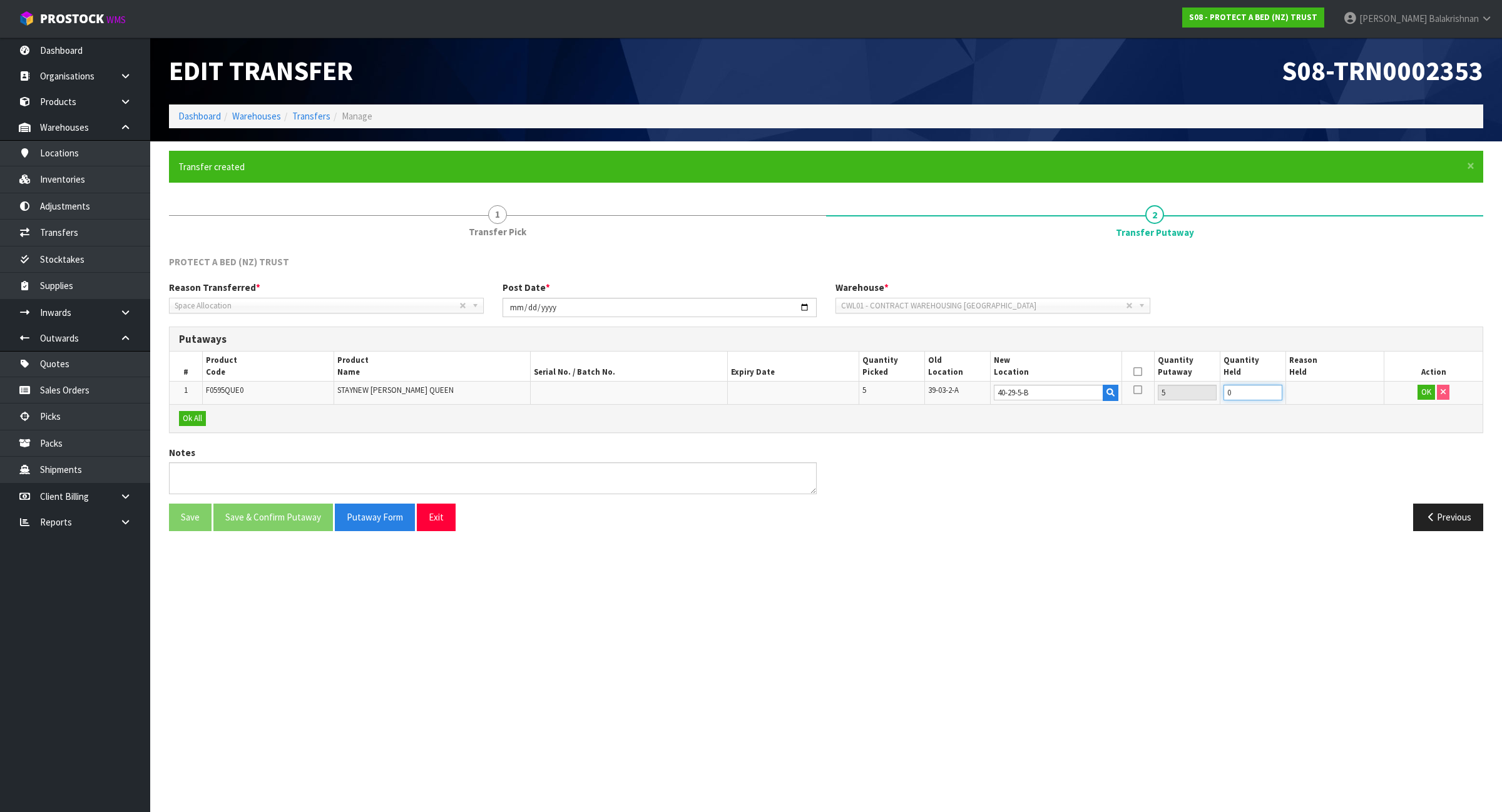
type input "0"
click at [1146, 366] on th at bounding box center [1138, 366] width 32 height 29
click at [1137, 372] on icon at bounding box center [1138, 372] width 8 height 1
click at [1421, 393] on button "OK" at bounding box center [1427, 393] width 18 height 15
click at [293, 522] on button "Save & Confirm Putaway" at bounding box center [274, 515] width 120 height 27
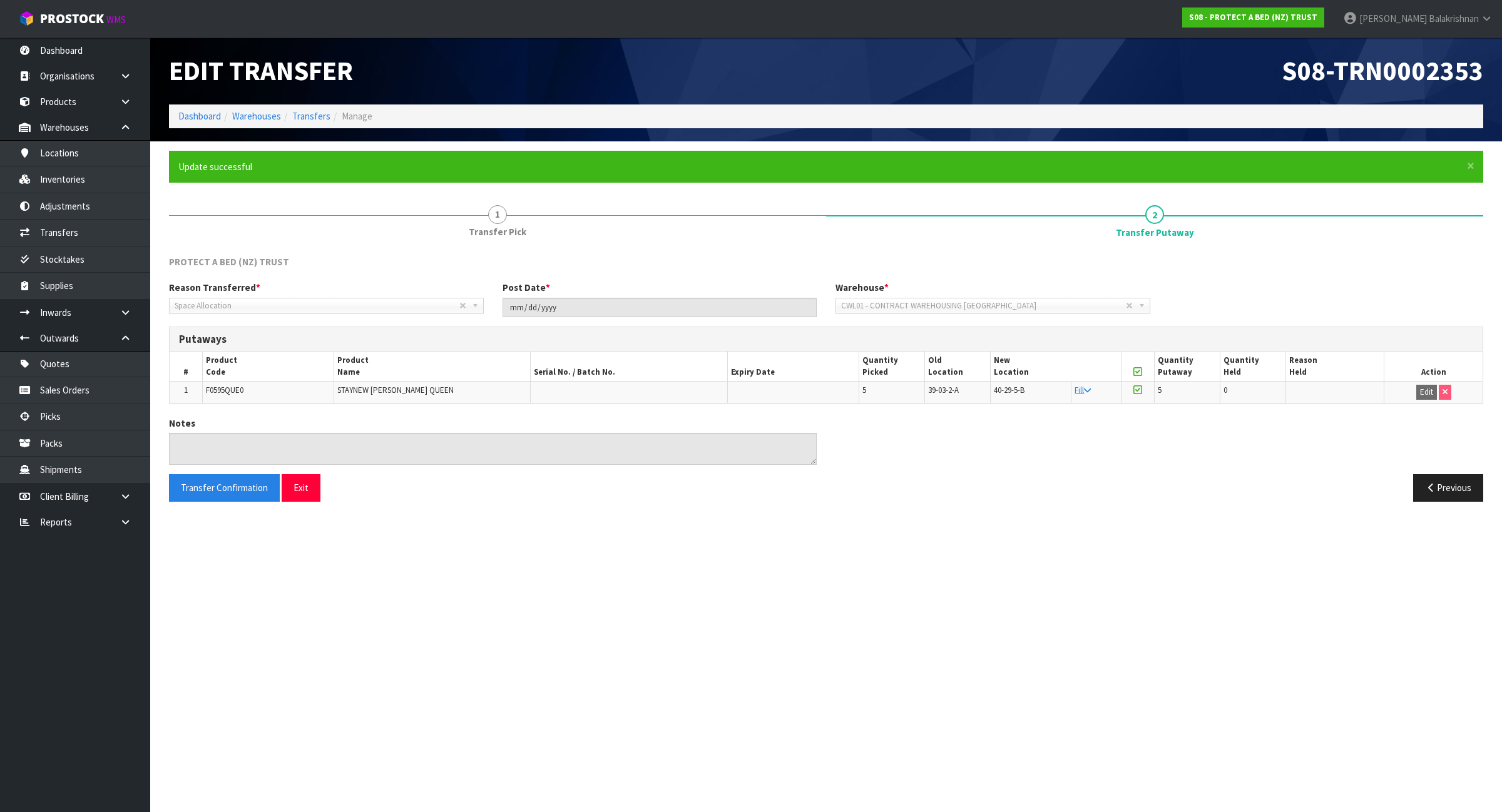
click at [244, 391] on span "F0595QUE0" at bounding box center [224, 390] width 38 height 11
copy tr "F0595QUE0"
click at [58, 234] on link "Transfers" at bounding box center [75, 232] width 150 height 25
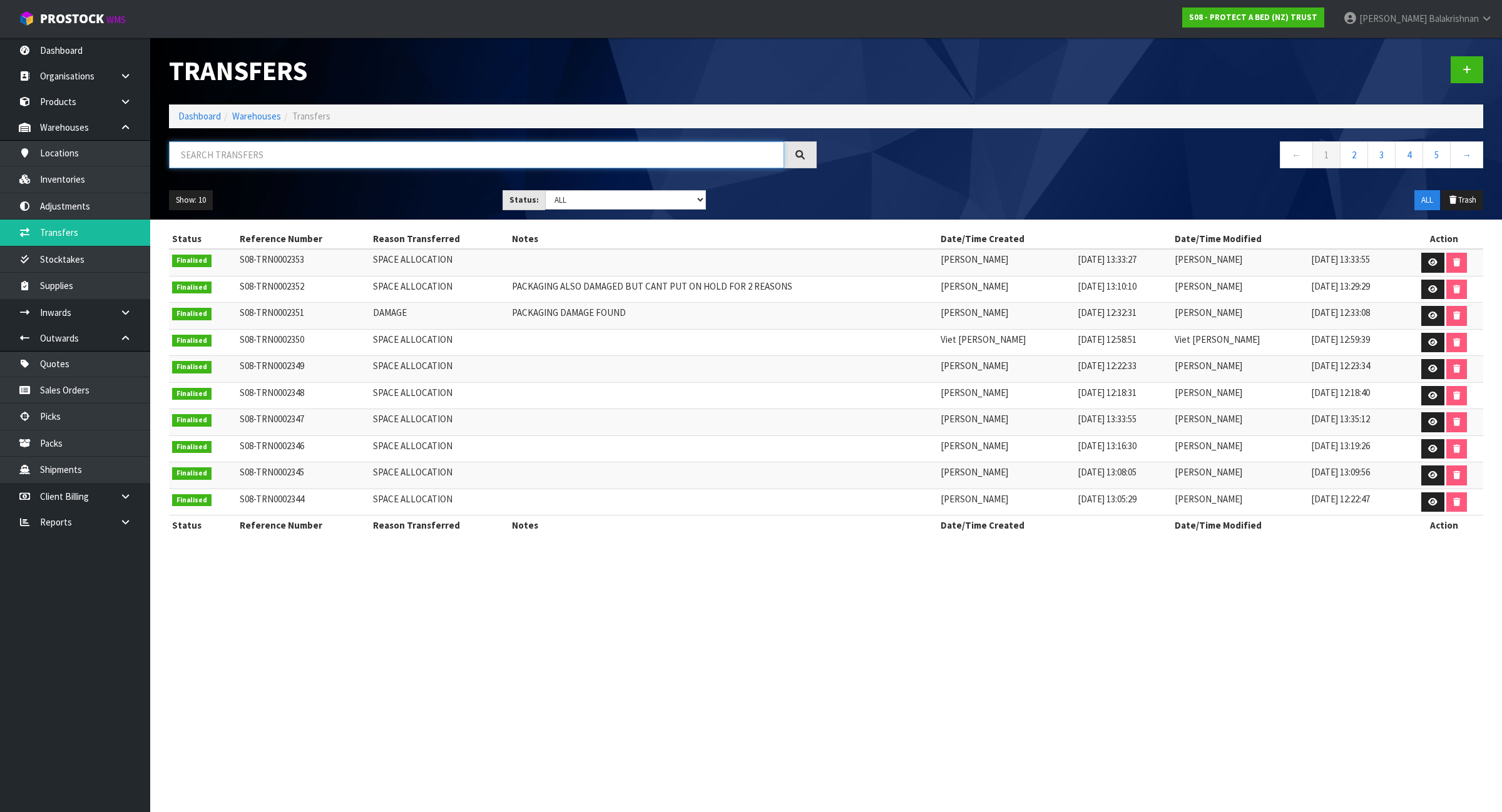
click at [292, 157] on input "text" at bounding box center [477, 154] width 616 height 27
paste input "F0595QUE0"
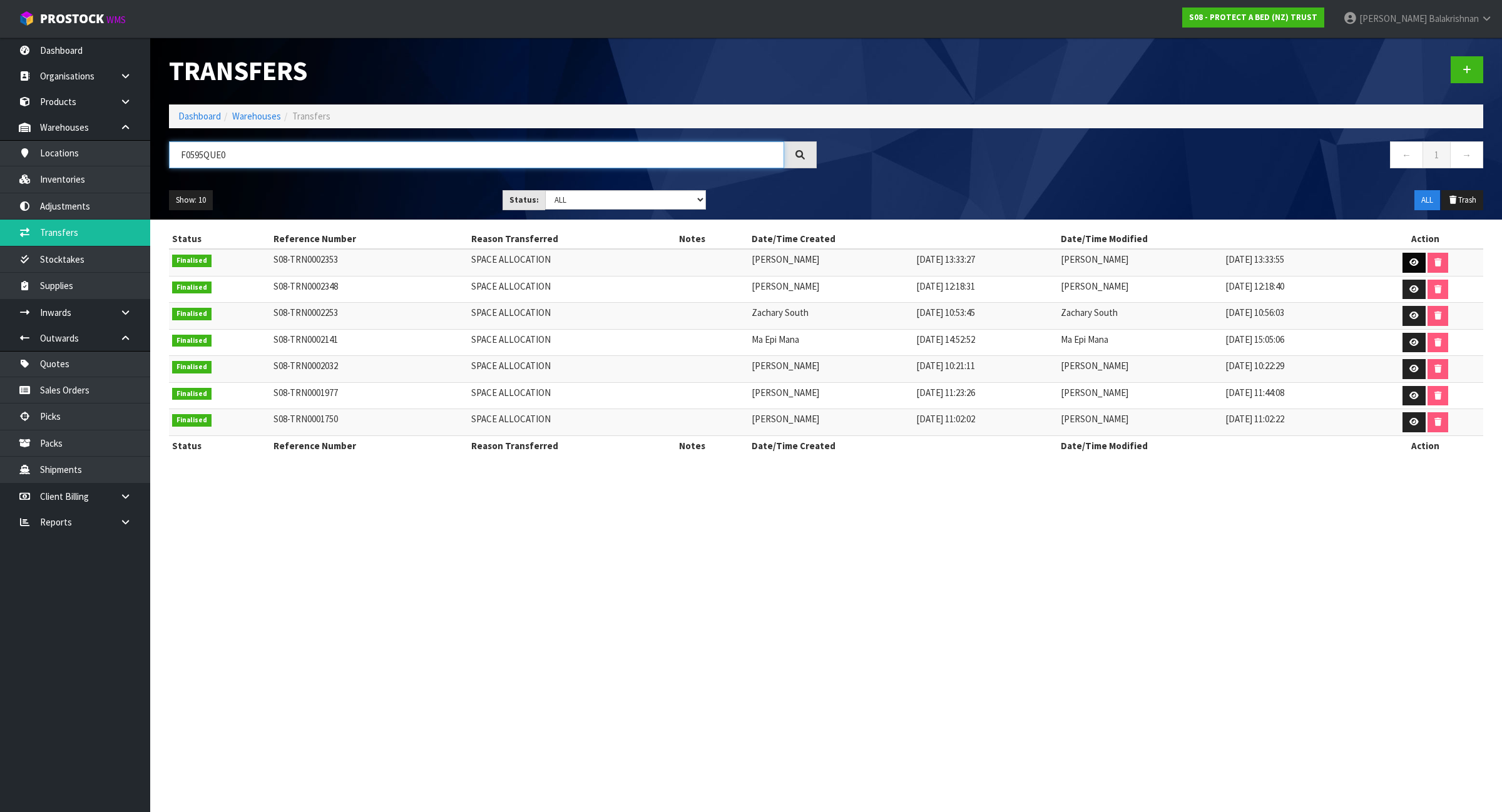
type input "F0595QUE0"
click at [1414, 260] on icon at bounding box center [1414, 262] width 9 height 8
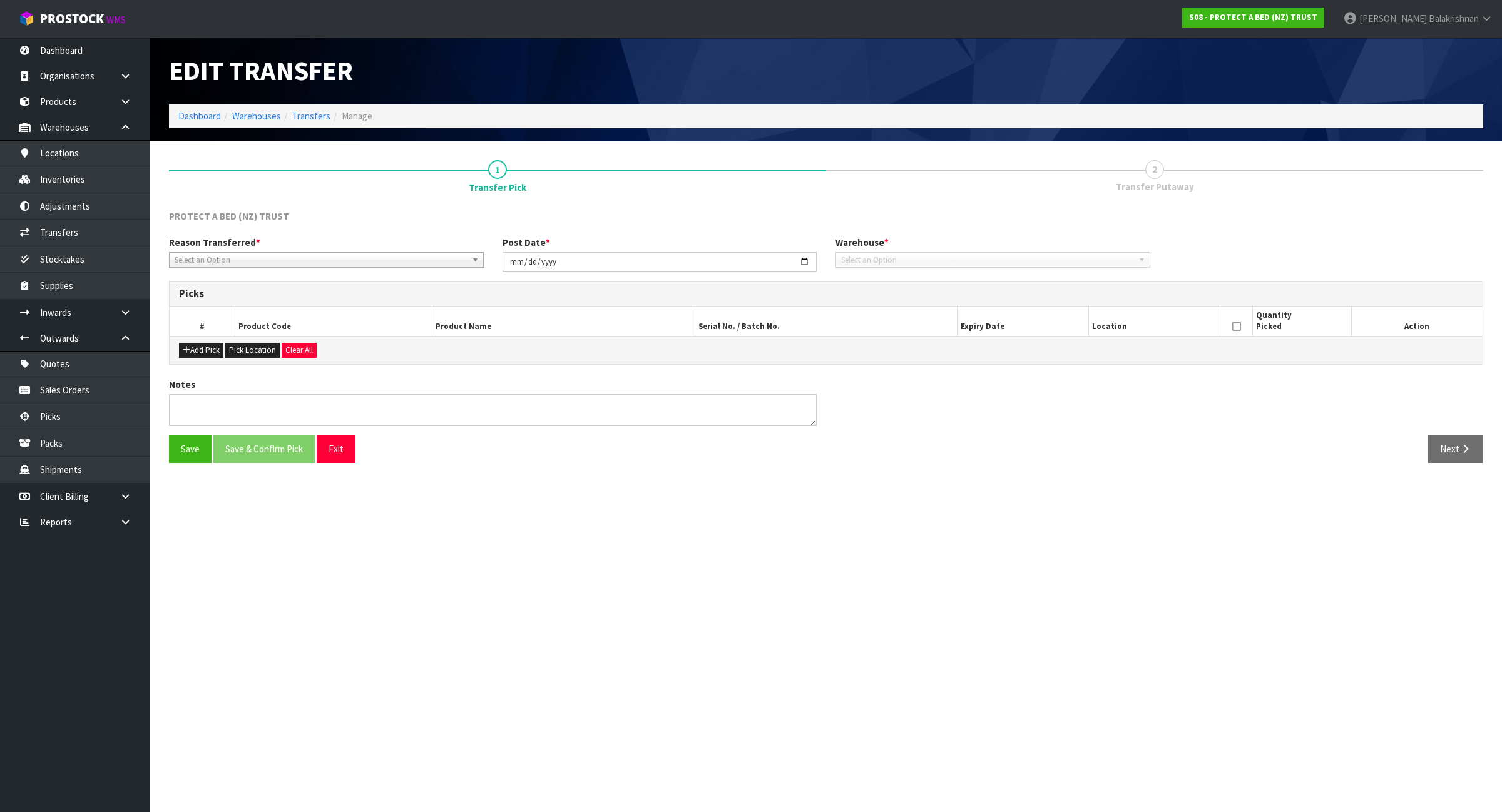
type input "2025-08-20"
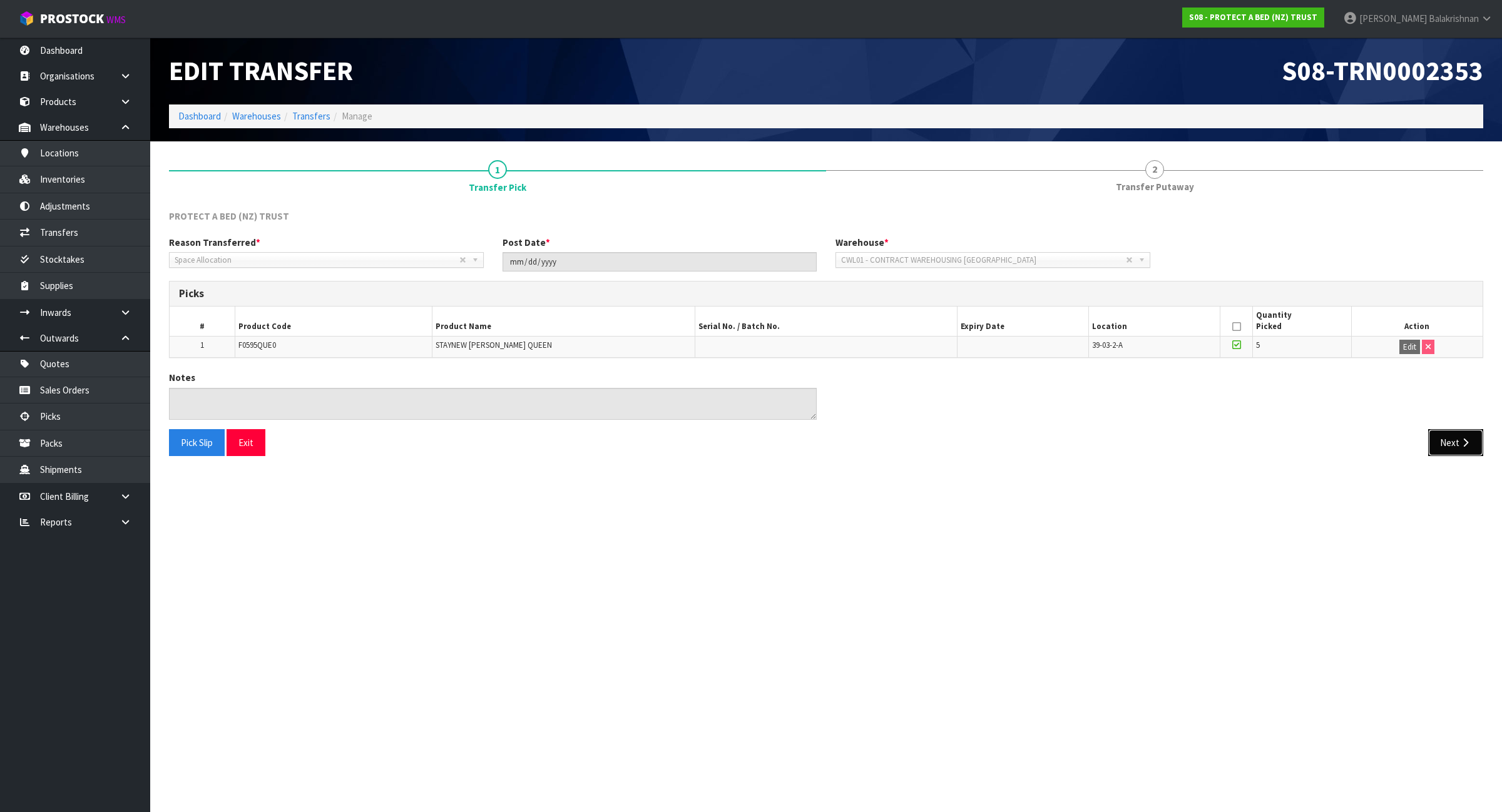
click at [1451, 444] on button "Next" at bounding box center [1456, 442] width 55 height 27
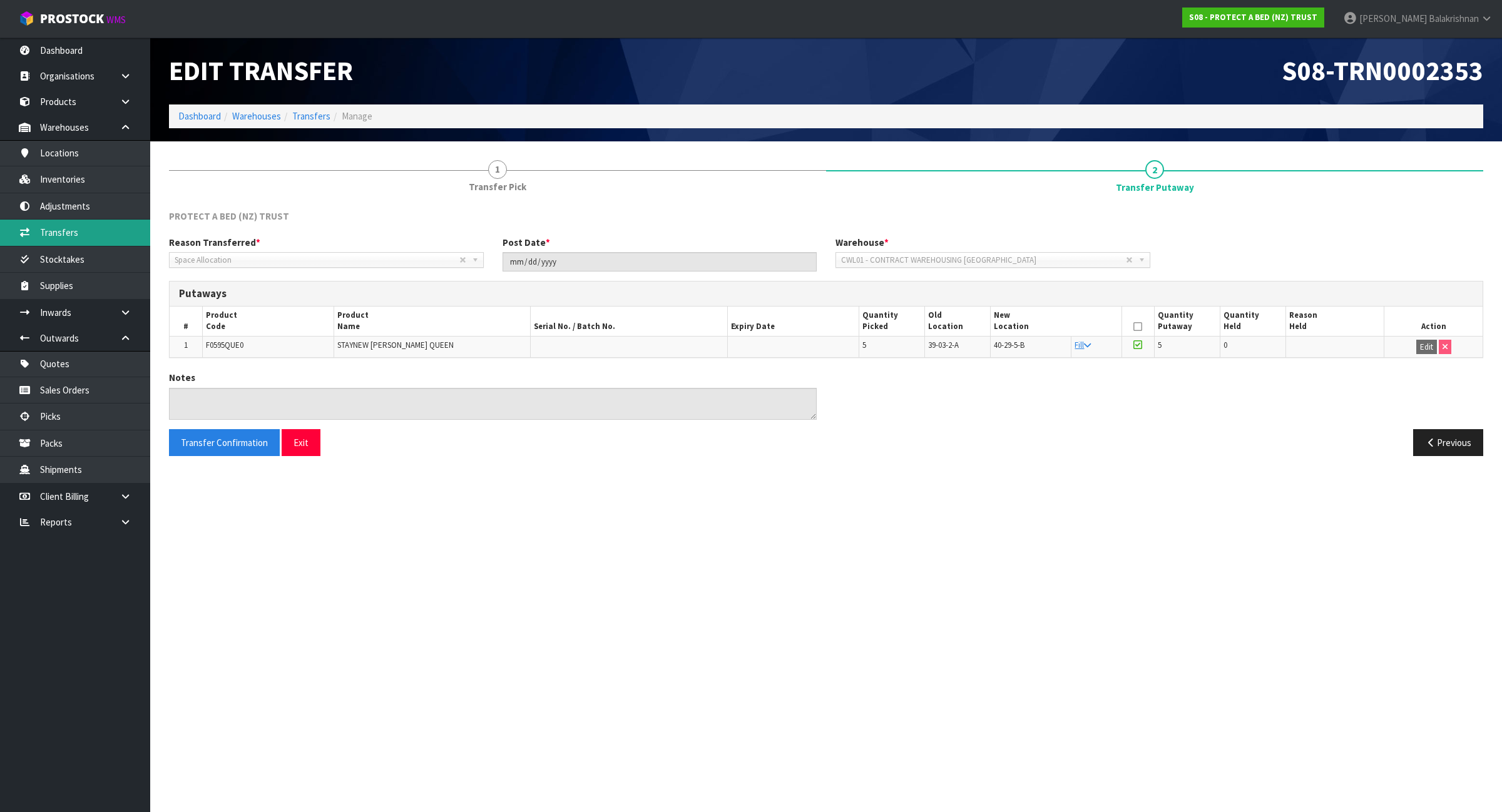
click at [97, 235] on link "Transfers" at bounding box center [75, 232] width 150 height 25
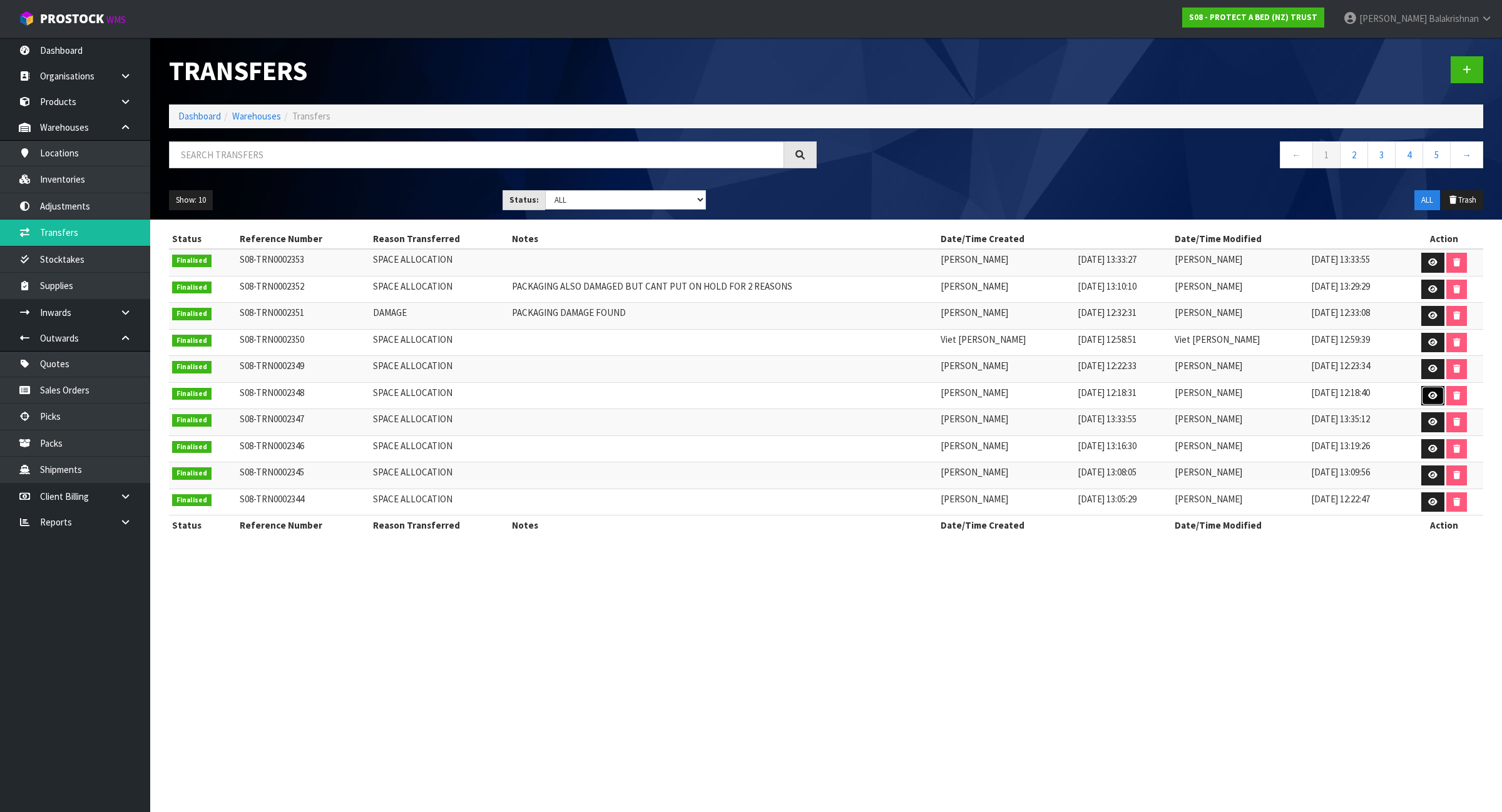
click at [1429, 402] on link at bounding box center [1433, 396] width 23 height 20
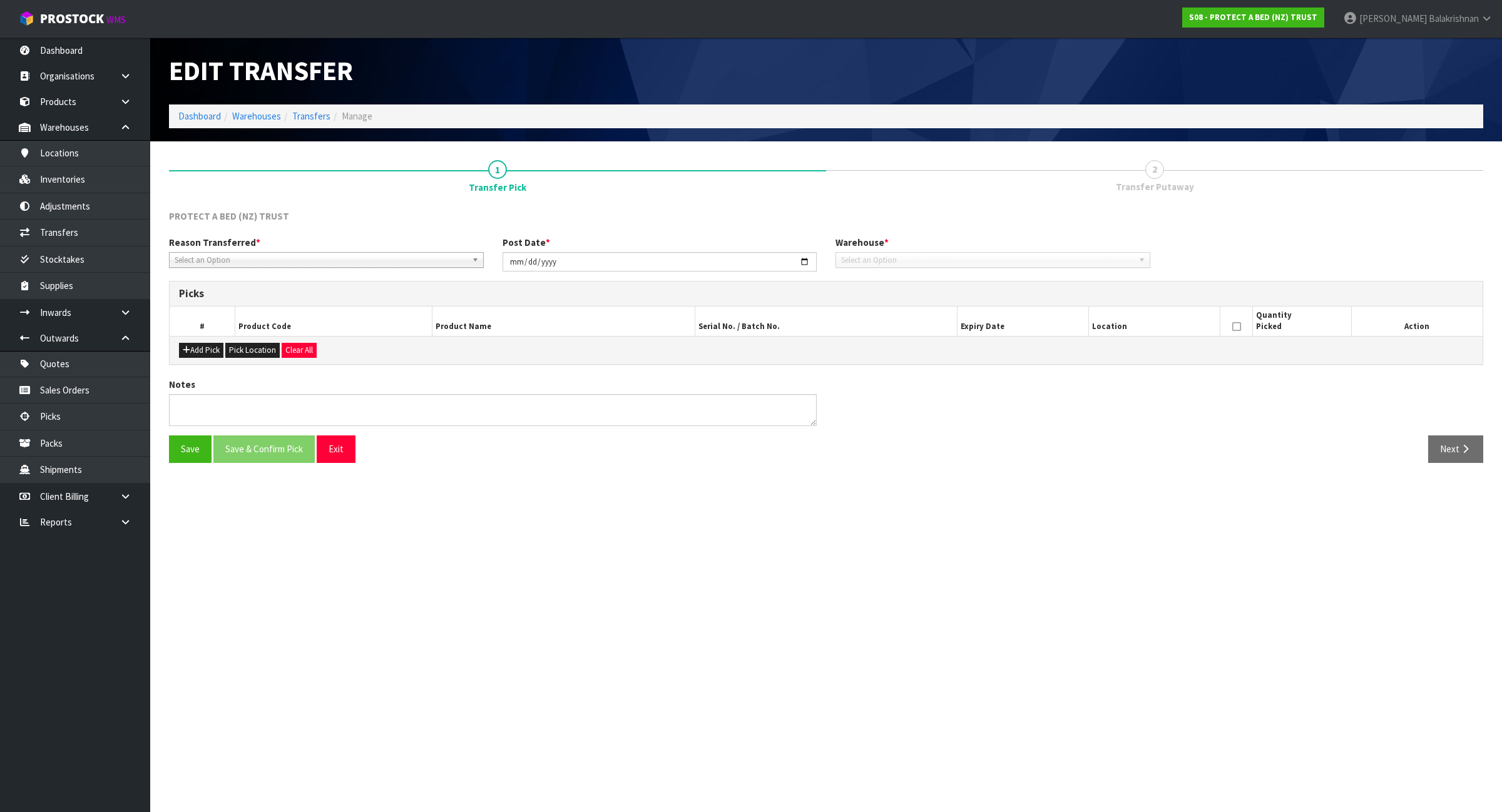
type input "2025-08-18"
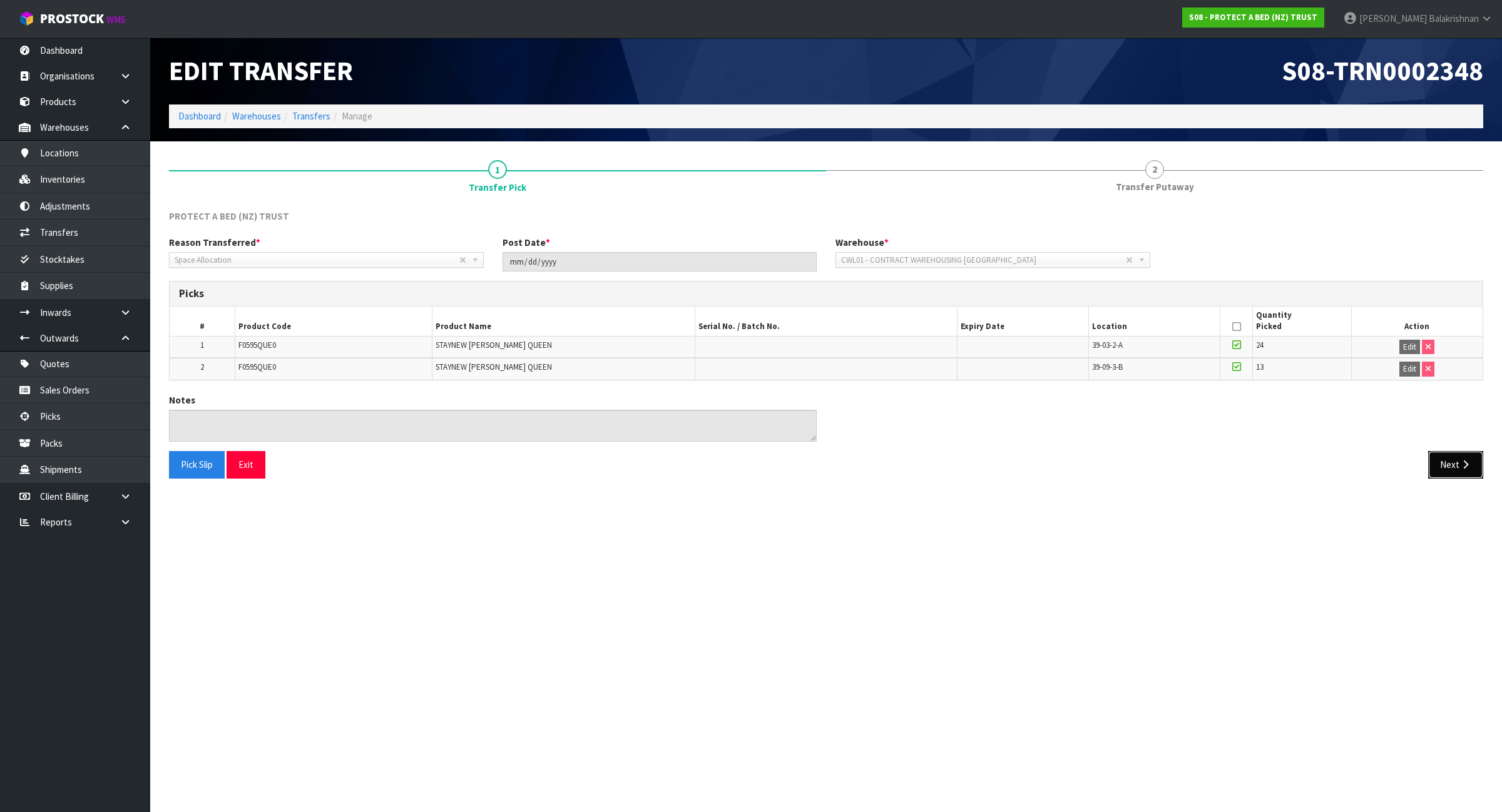
click at [1466, 460] on icon "button" at bounding box center [1465, 465] width 12 height 9
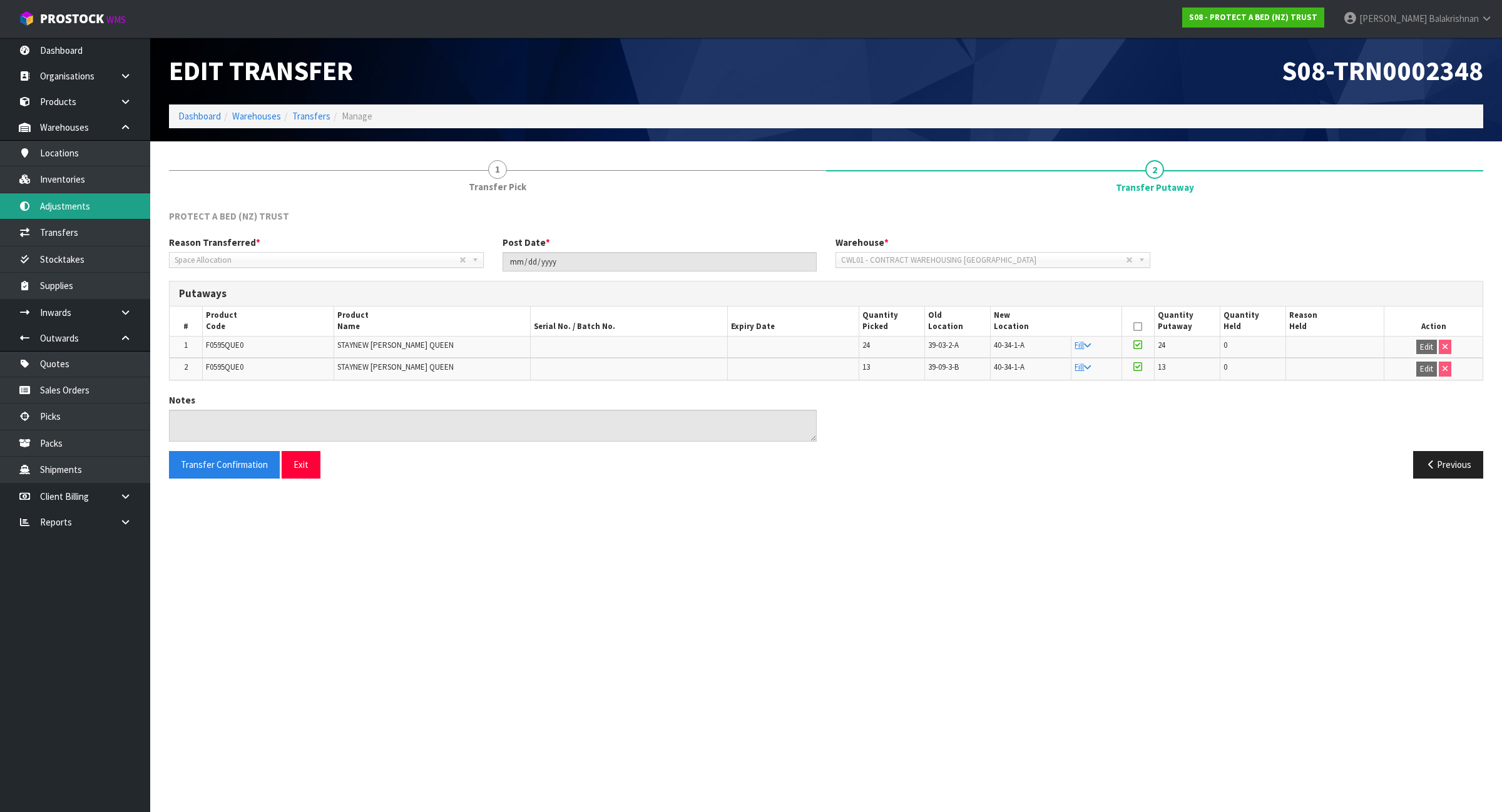
click at [99, 216] on link "Adjustments" at bounding box center [75, 206] width 150 height 25
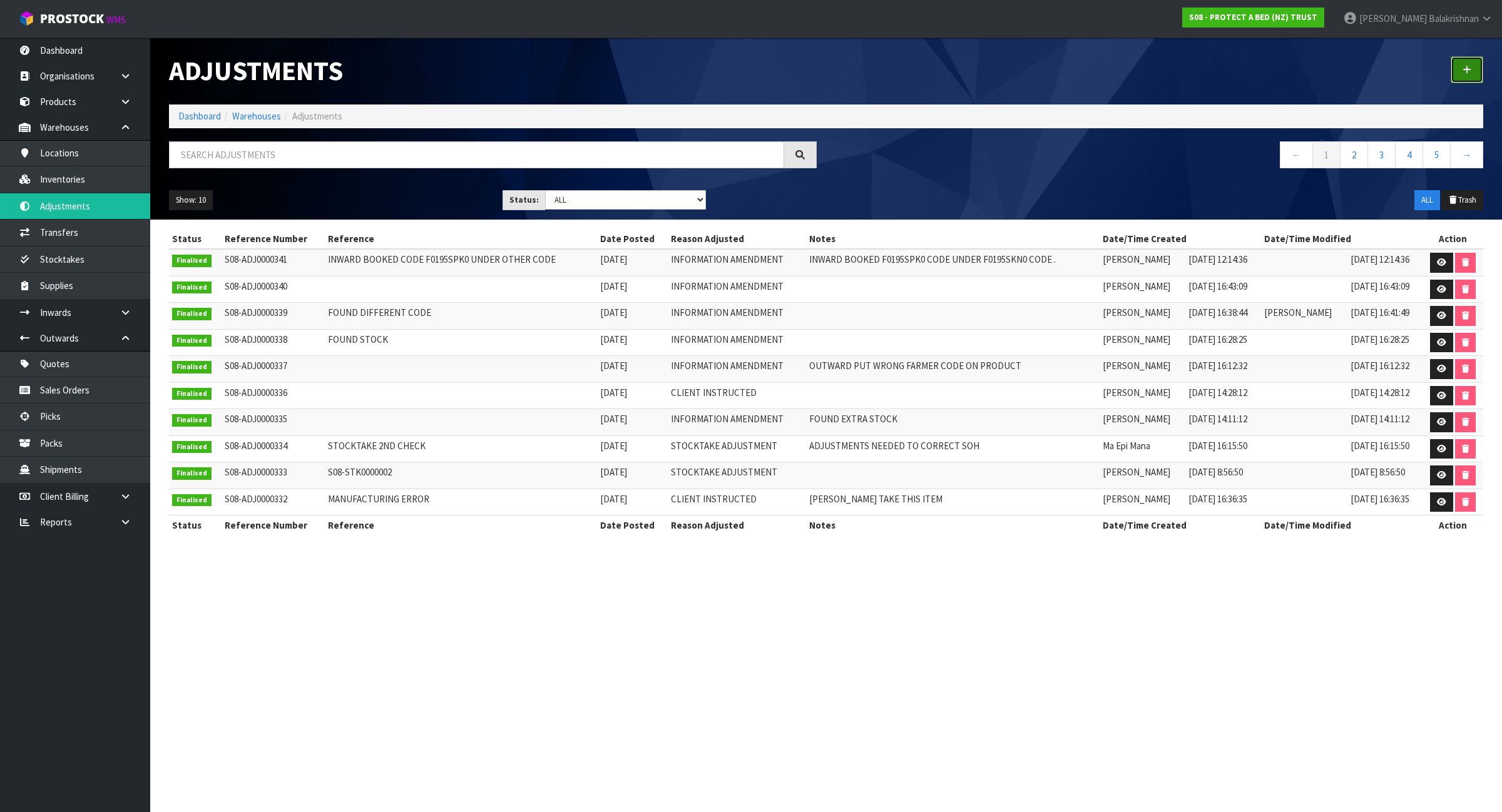
click at [1468, 65] on icon at bounding box center [1467, 70] width 8 height 9
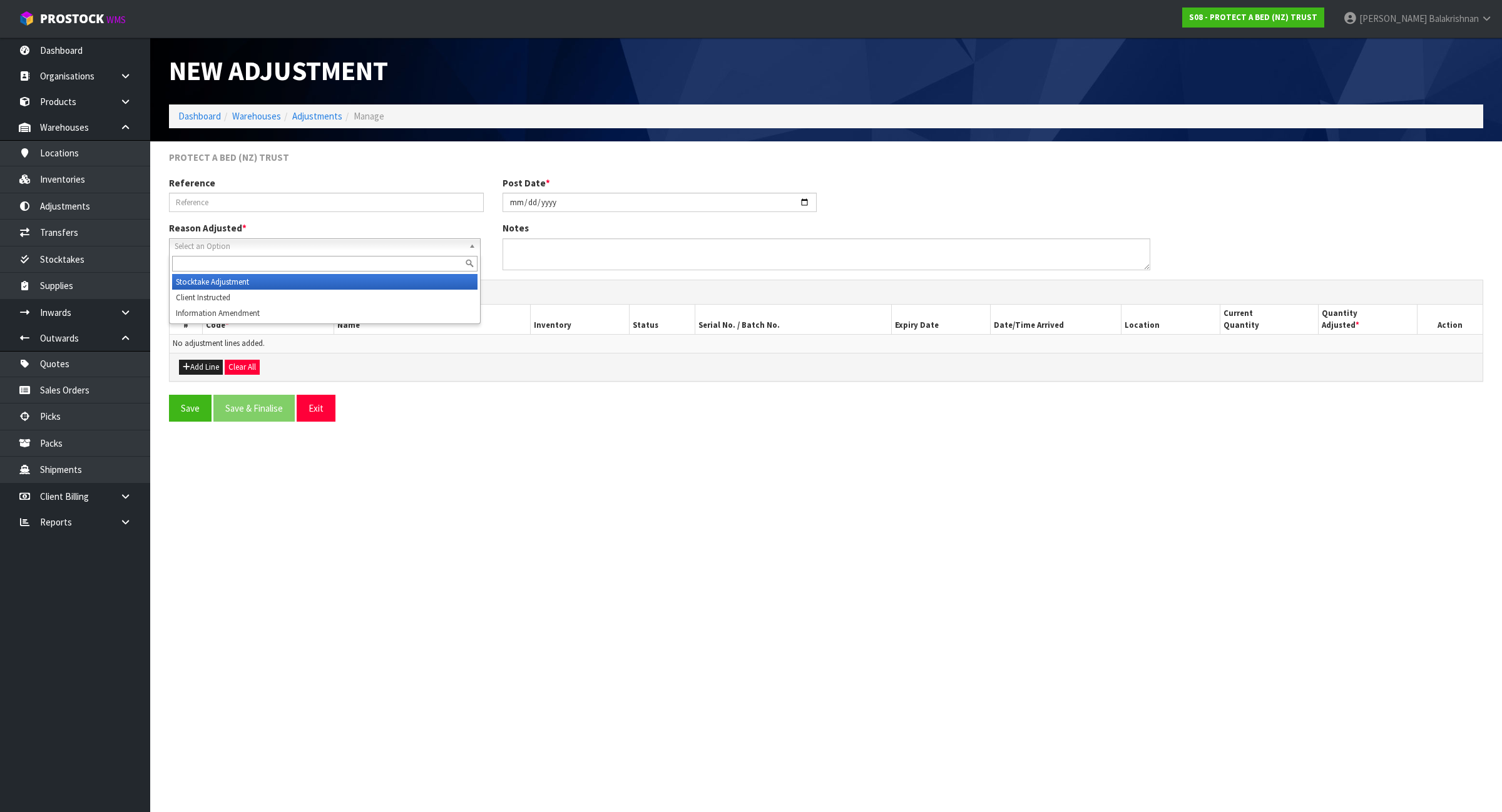
click at [351, 247] on span "Select an Option" at bounding box center [319, 247] width 289 height 15
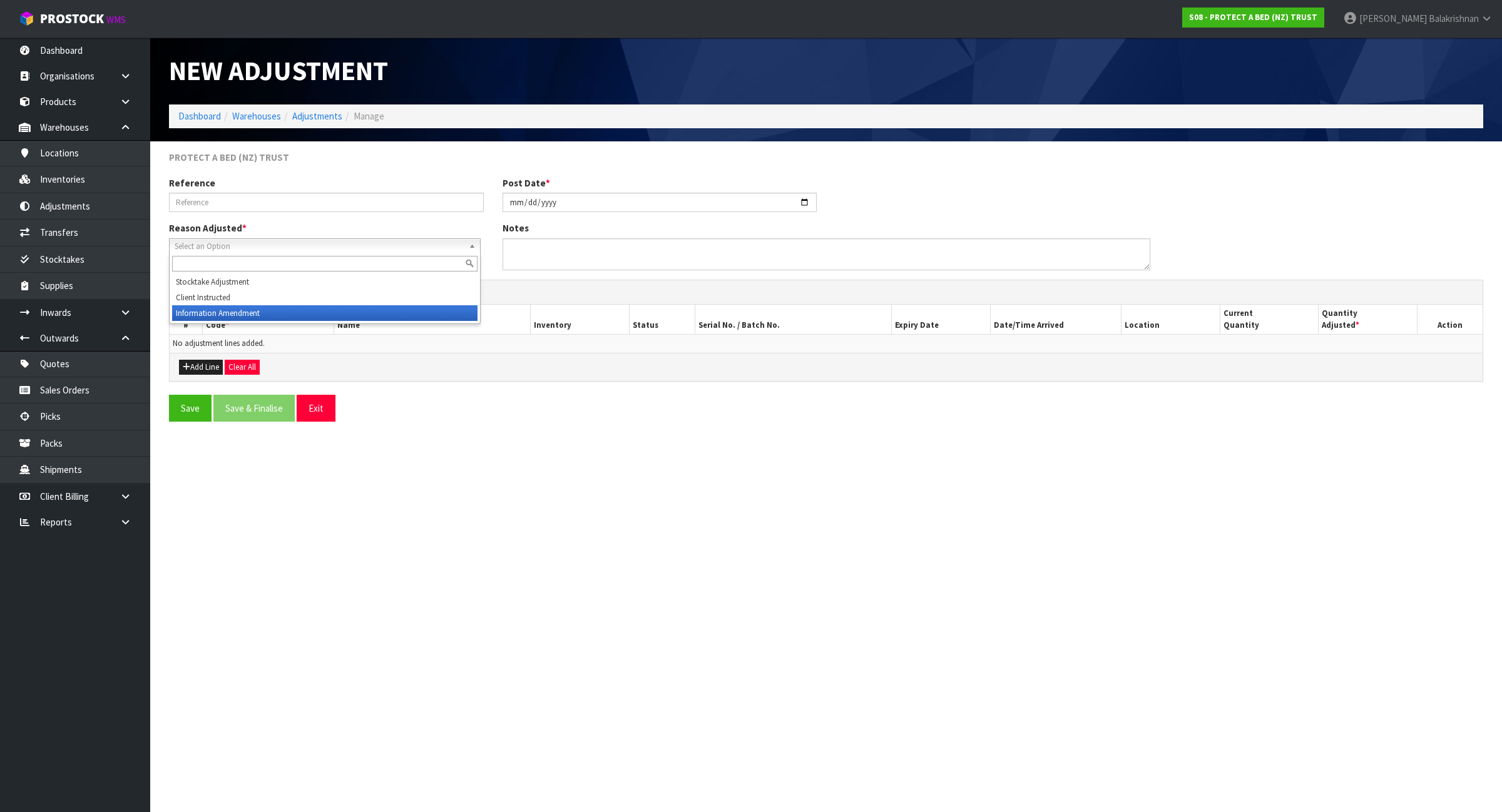
click at [329, 308] on li "Information Amendment" at bounding box center [324, 313] width 305 height 15
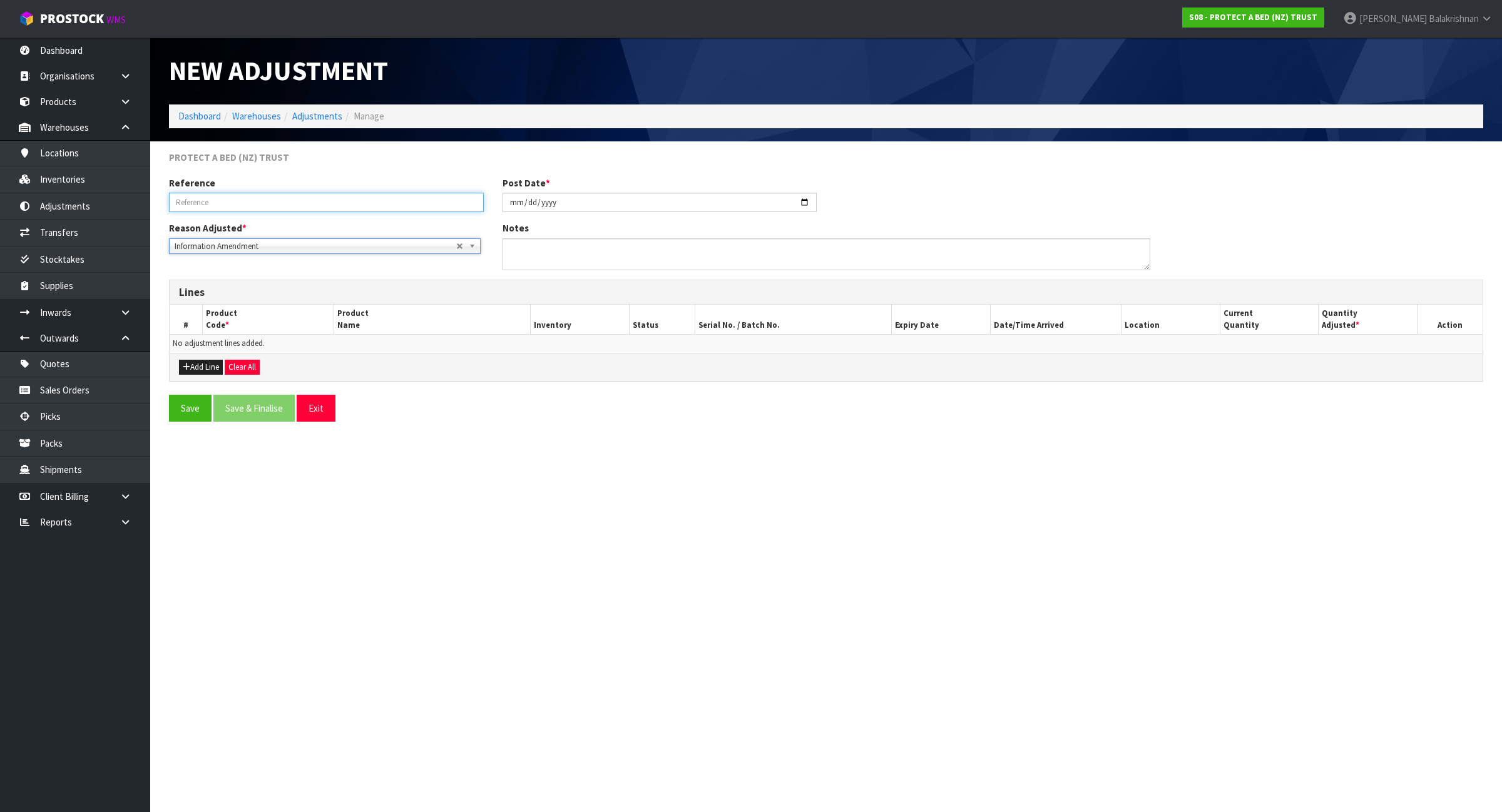
click at [370, 201] on input "text" at bounding box center [327, 202] width 315 height 19
type input "D"
type input "WRONG CODE BOOKED"
click at [547, 255] on textarea at bounding box center [826, 254] width 648 height 32
type textarea "DURING STOCKTAKE CODE F0601KGN0 COUNT UNDER"
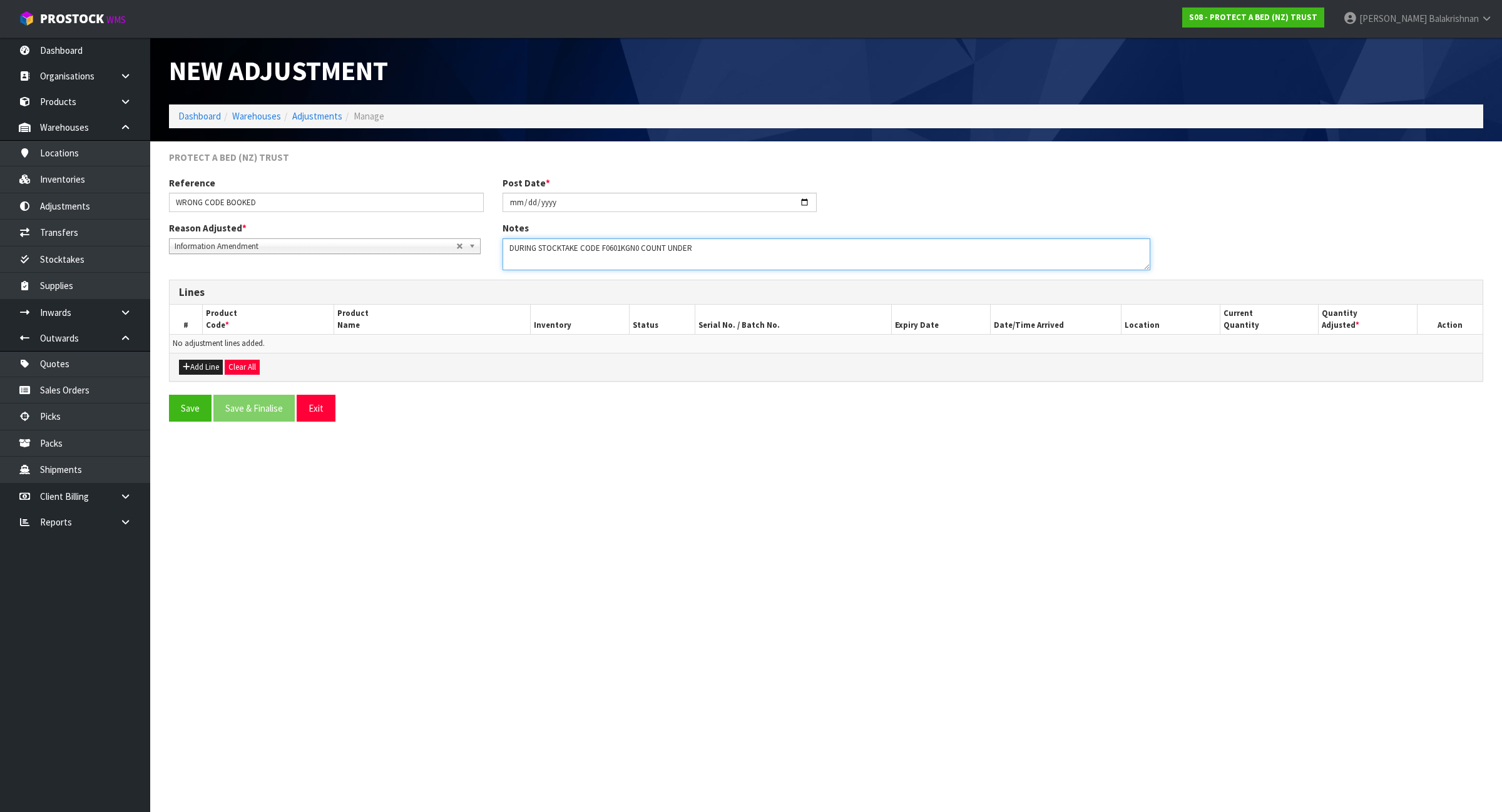
drag, startPoint x: 716, startPoint y: 252, endPoint x: 490, endPoint y: 252, distance: 226.0
click at [490, 252] on div "Reason Adjusted * Stocktake Adjustment Client Instructed Information Amendment …" at bounding box center [826, 250] width 1334 height 58
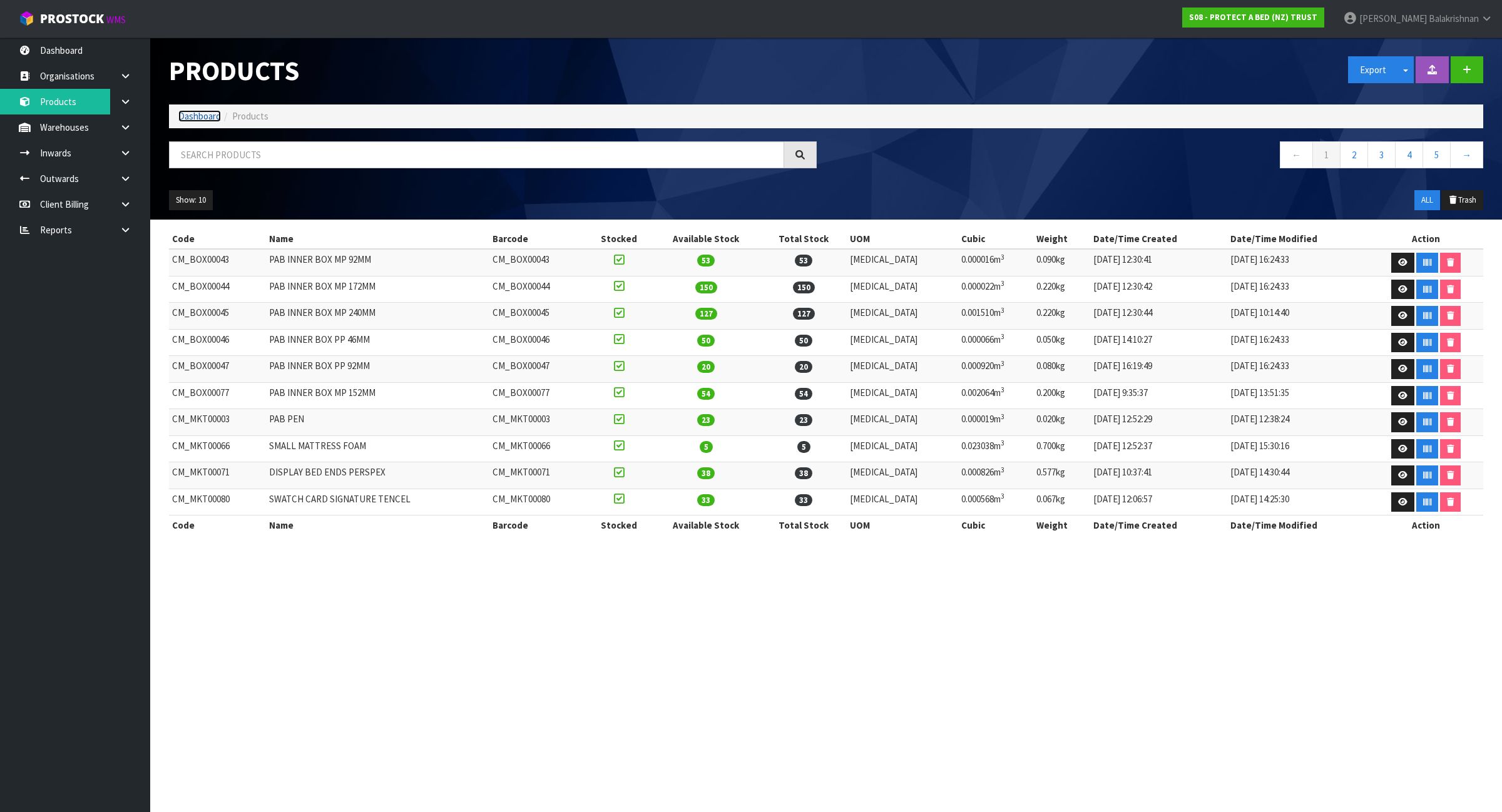
click at [180, 116] on link "Dashboard" at bounding box center [199, 115] width 42 height 12
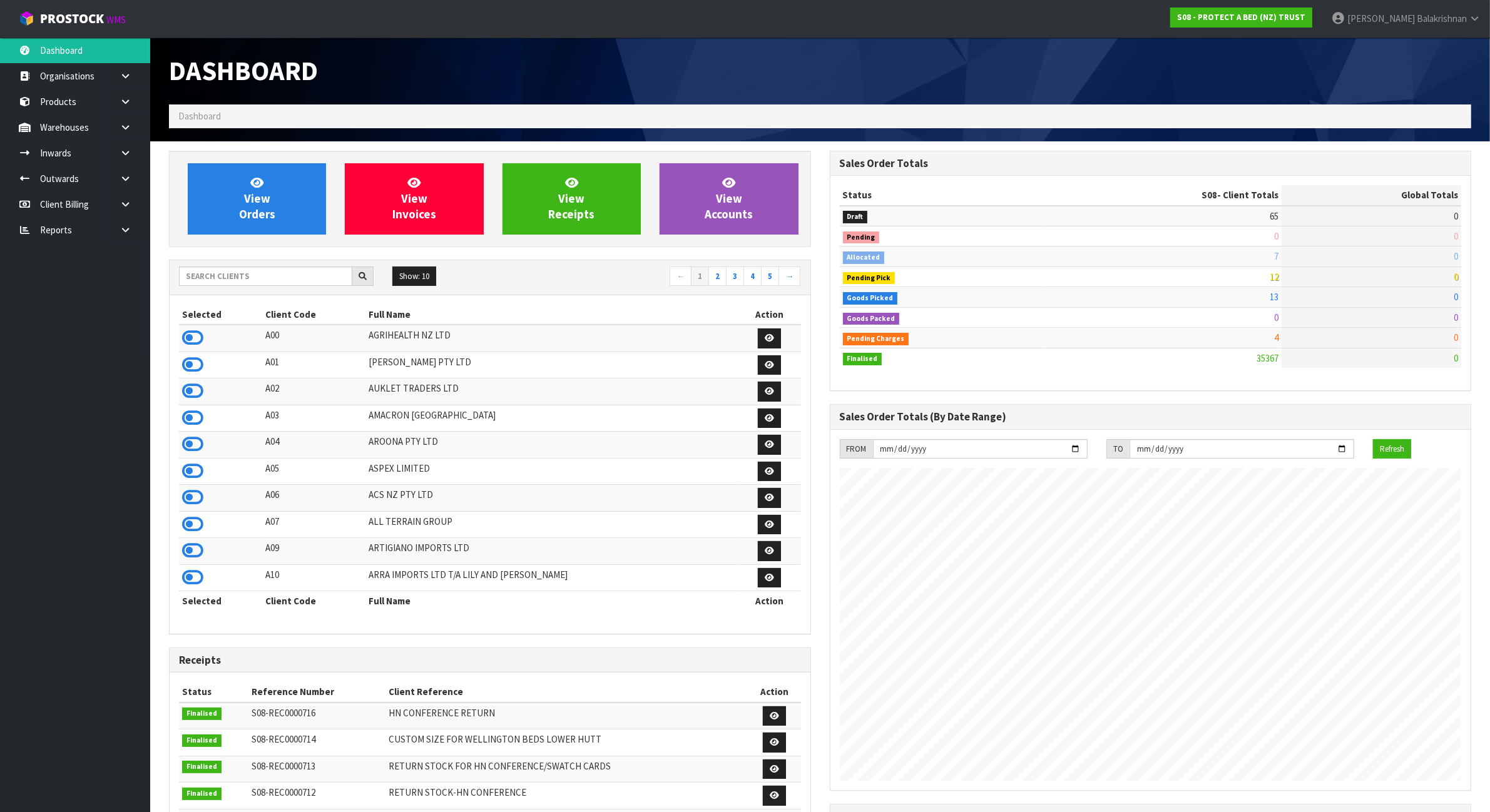
scroll to position [952, 660]
click at [227, 280] on input "text" at bounding box center [266, 276] width 174 height 19
click at [1474, 18] on icon at bounding box center [1474, 18] width 12 height 9
click at [1466, 44] on link "Logout" at bounding box center [1440, 50] width 99 height 17
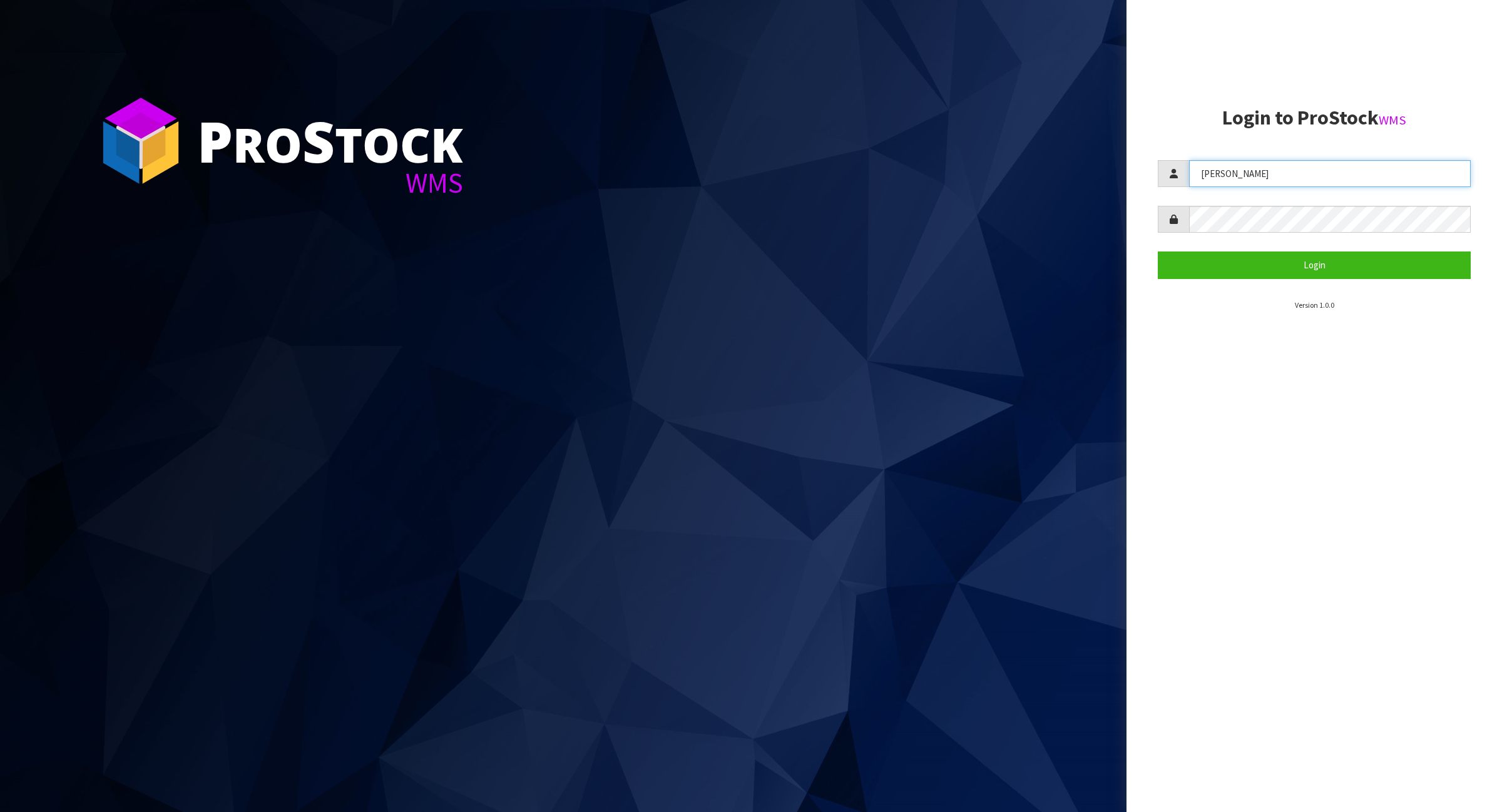
click at [1251, 171] on input "[PERSON_NAME]" at bounding box center [1330, 173] width 281 height 27
drag, startPoint x: 1249, startPoint y: 171, endPoint x: 1022, endPoint y: 199, distance: 228.7
click at [1022, 199] on div "P ro S tock WMS Login to ProStock WMS [PERSON_NAME] Login Version 1.0.0" at bounding box center [751, 406] width 1502 height 812
type input "Meena"
click at [1302, 268] on button "Login" at bounding box center [1314, 264] width 313 height 27
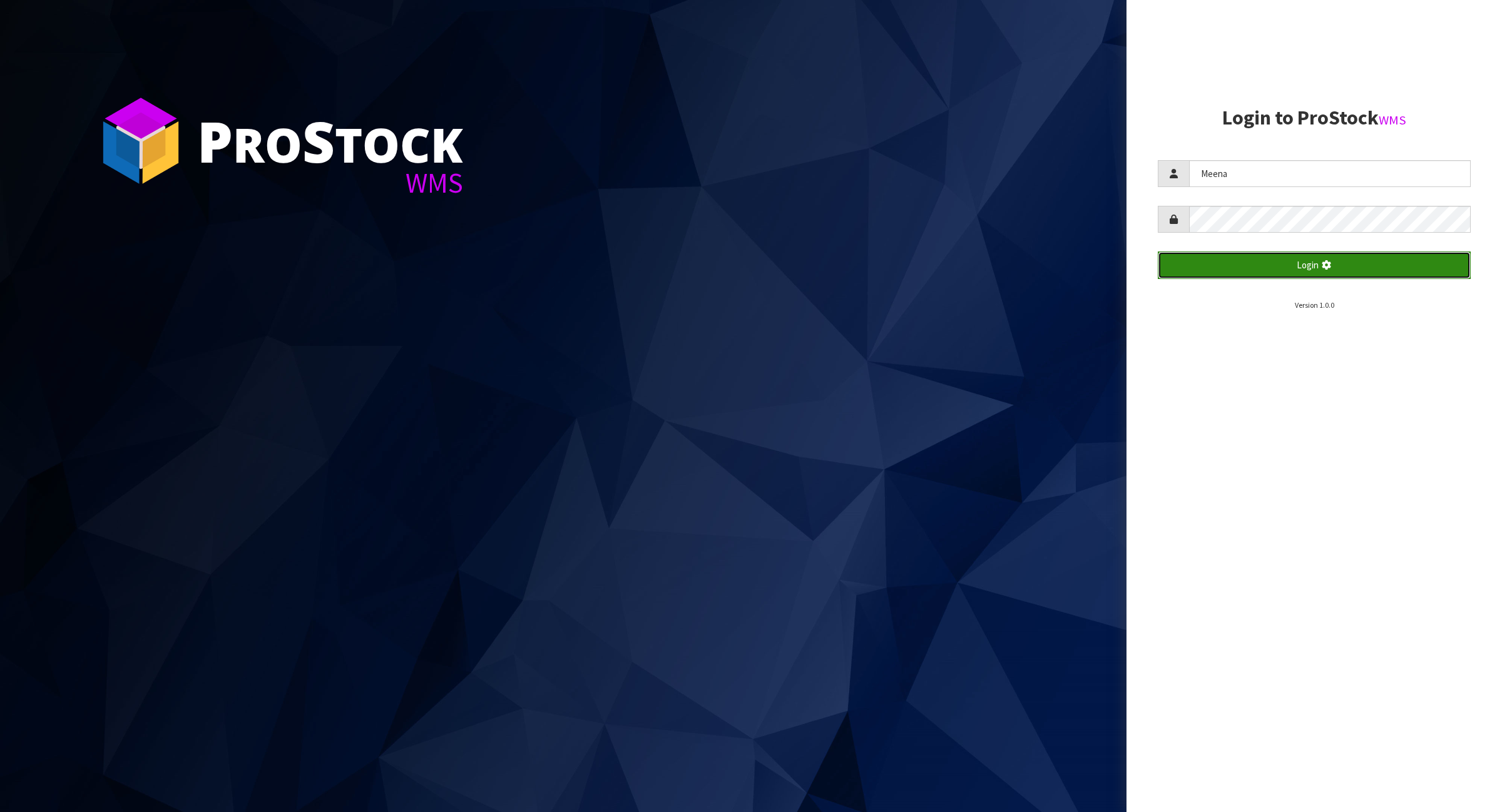
click at [1302, 268] on button "Login" at bounding box center [1314, 264] width 313 height 27
